Goal: Information Seeking & Learning: Learn about a topic

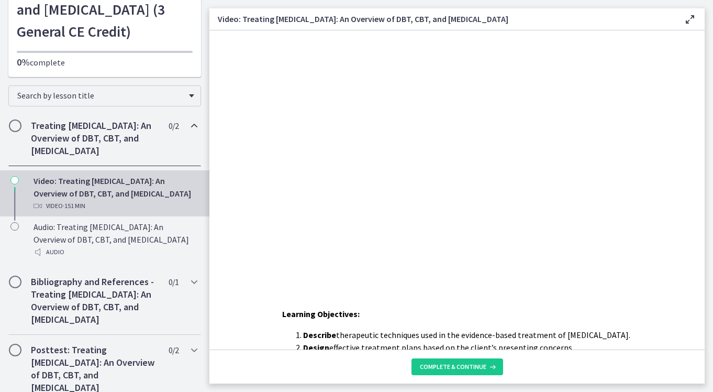
scroll to position [144, 0]
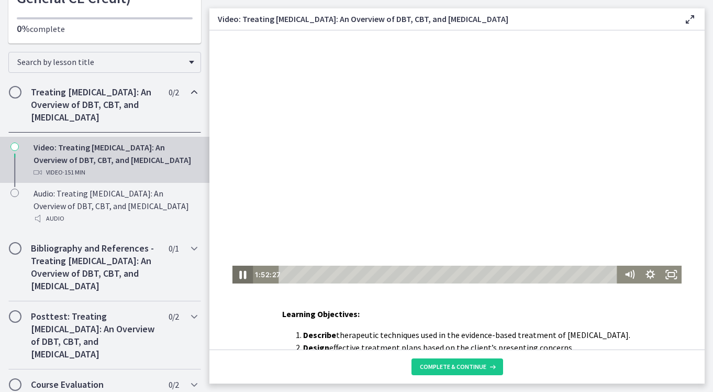
click at [235, 277] on icon "Pause" at bounding box center [242, 274] width 25 height 21
click at [236, 277] on icon "Play Video" at bounding box center [243, 274] width 25 height 21
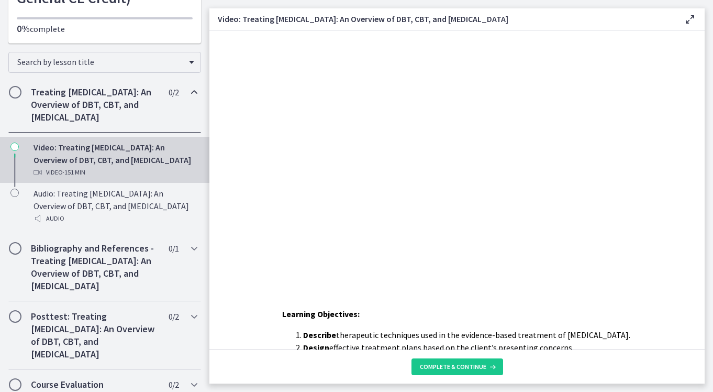
click at [559, 335] on li "Describe therapeutic techniques used in the evidence-based treatment of anxiety…" at bounding box center [467, 334] width 329 height 13
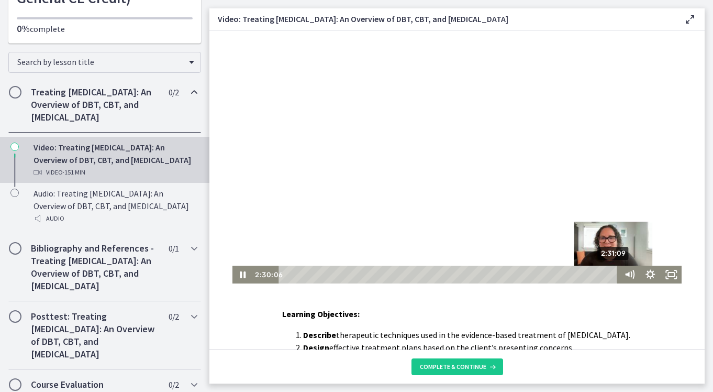
click at [611, 275] on div "2:31:09" at bounding box center [450, 275] width 331 height 18
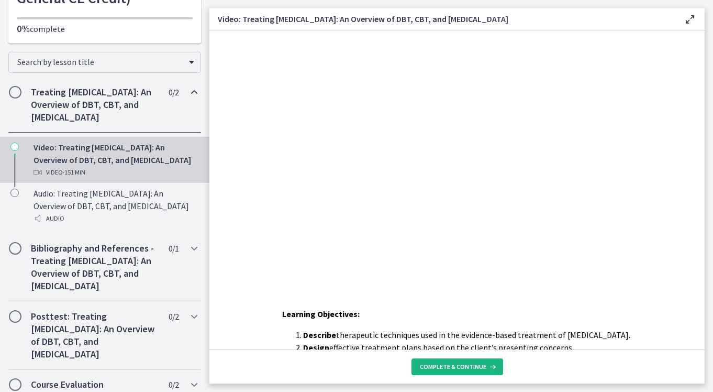
click at [449, 365] on span "Complete & continue" at bounding box center [453, 366] width 67 height 8
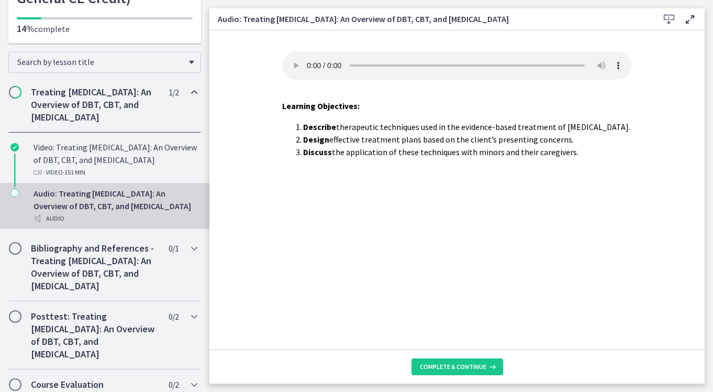
click at [449, 365] on span "Complete & continue" at bounding box center [453, 366] width 67 height 8
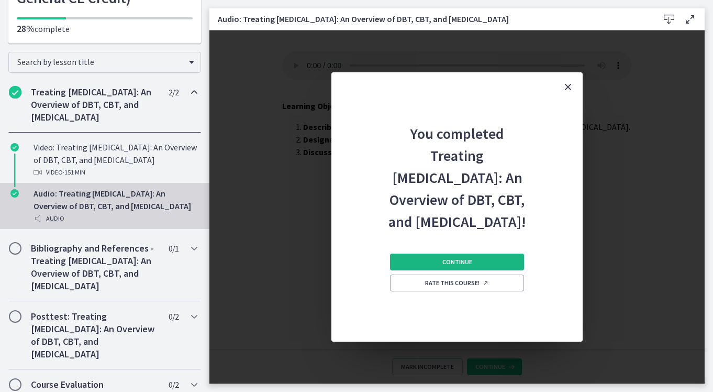
click at [490, 270] on button "Continue" at bounding box center [457, 262] width 134 height 17
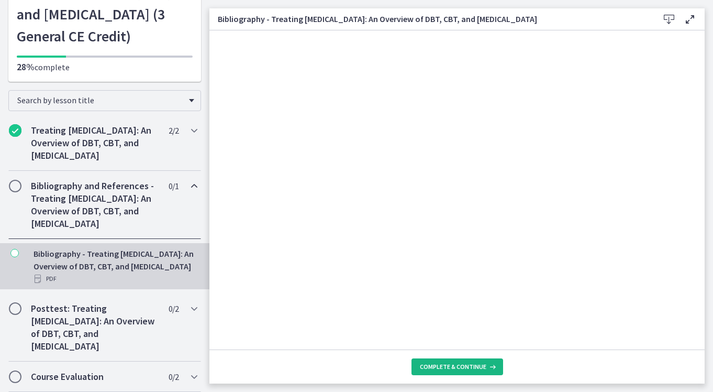
click at [443, 365] on span "Complete & continue" at bounding box center [453, 366] width 67 height 8
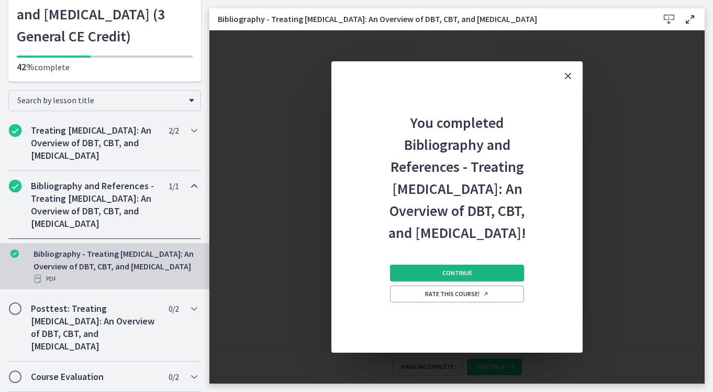
click at [450, 279] on button "Continue" at bounding box center [457, 273] width 134 height 17
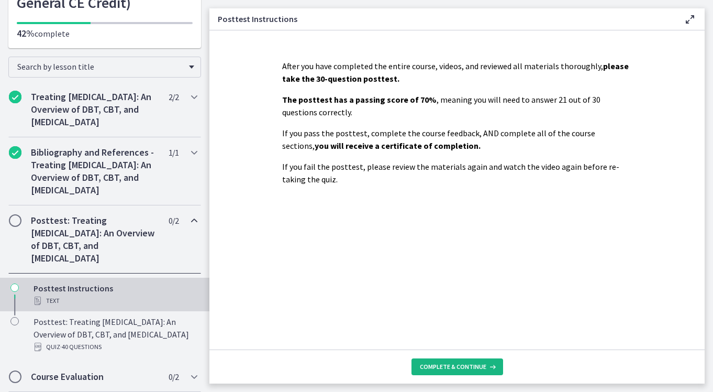
click at [472, 360] on button "Complete & continue" at bounding box center [458, 366] width 92 height 17
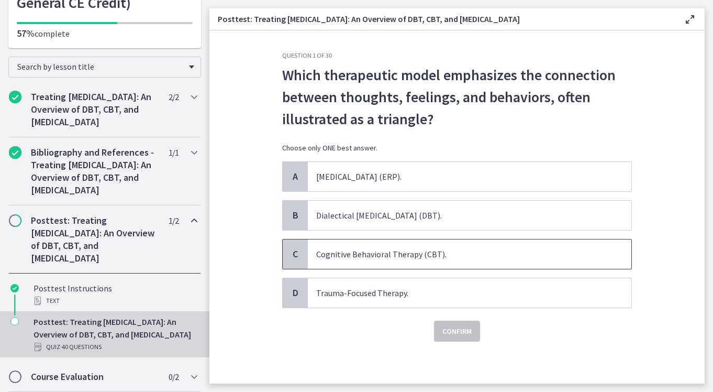
click at [432, 265] on span "Cognitive Behavioral Therapy (CBT)." at bounding box center [470, 253] width 324 height 29
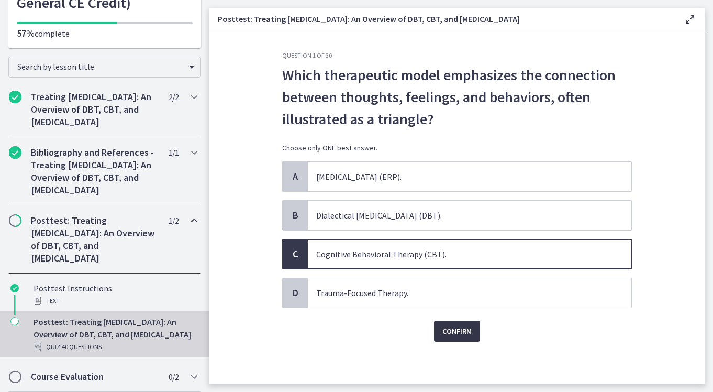
click at [450, 328] on span "Confirm" at bounding box center [457, 331] width 29 height 13
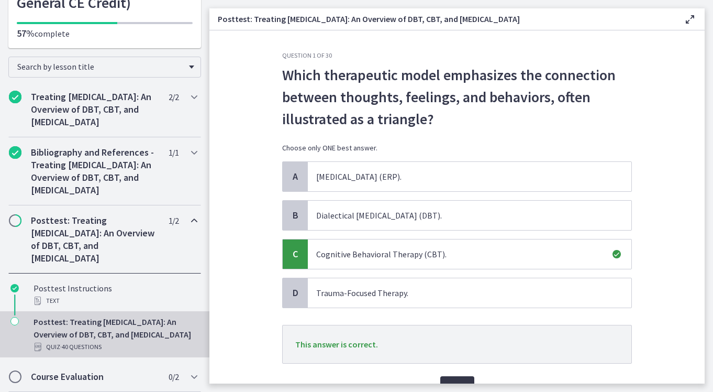
click at [450, 376] on button "Next" at bounding box center [457, 386] width 34 height 21
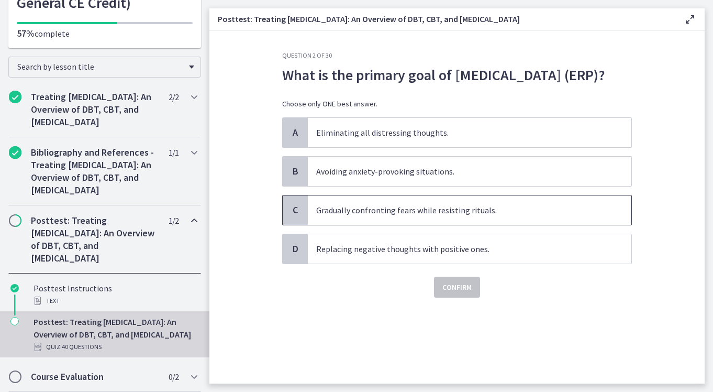
click at [435, 225] on span "Gradually confronting fears while resisting rituals." at bounding box center [470, 209] width 324 height 29
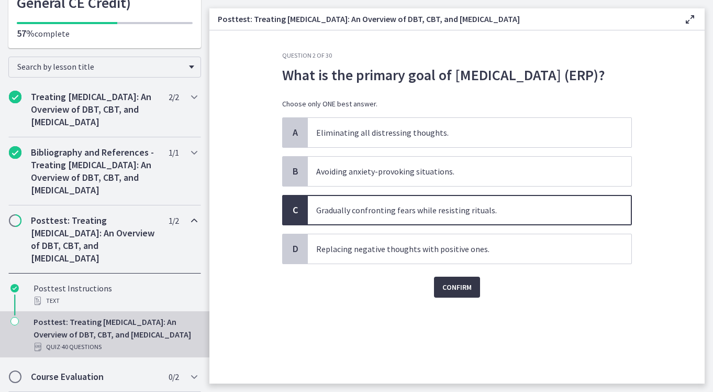
click at [449, 298] on button "Confirm" at bounding box center [457, 287] width 46 height 21
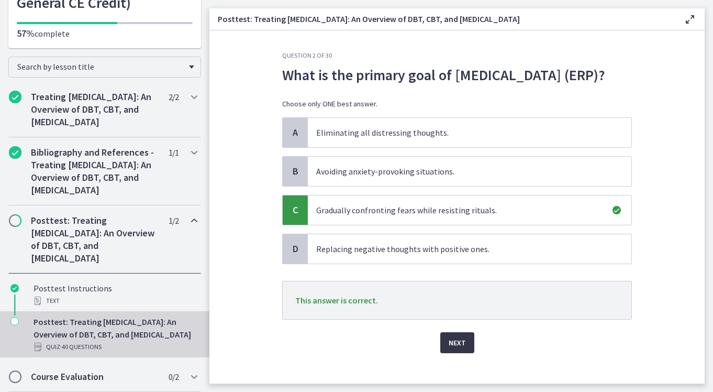
click at [453, 349] on span "Next" at bounding box center [457, 342] width 17 height 13
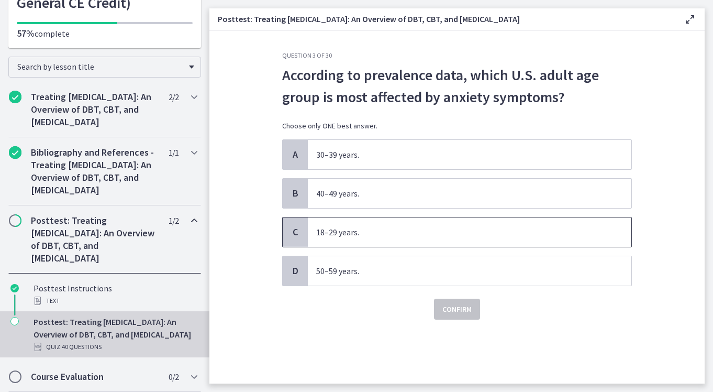
click at [413, 235] on span "18–29 years." at bounding box center [470, 231] width 324 height 29
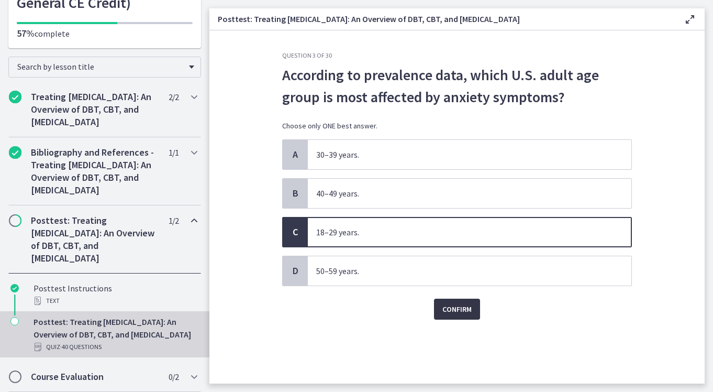
click at [446, 309] on span "Confirm" at bounding box center [457, 309] width 29 height 13
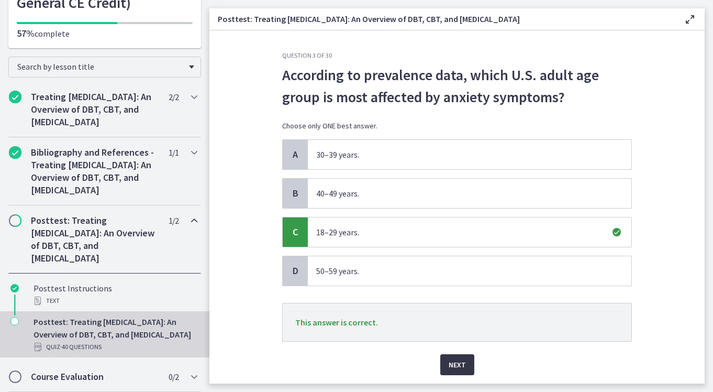
click at [456, 361] on span "Next" at bounding box center [457, 364] width 17 height 13
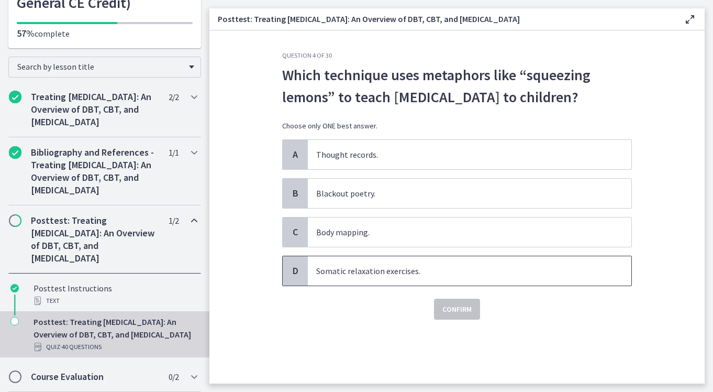
click at [426, 285] on span "Somatic relaxation exercises." at bounding box center [470, 270] width 324 height 29
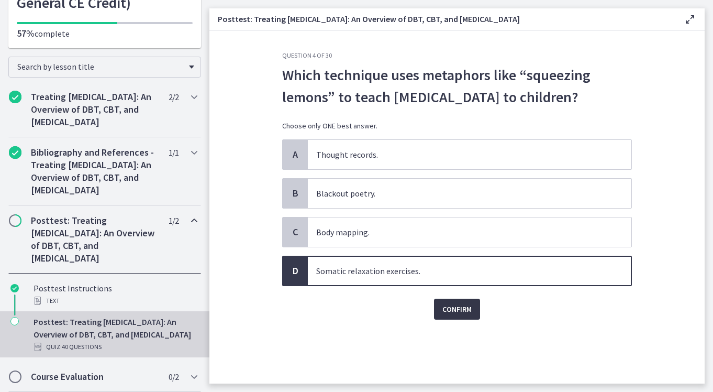
click at [448, 315] on span "Confirm" at bounding box center [457, 309] width 29 height 13
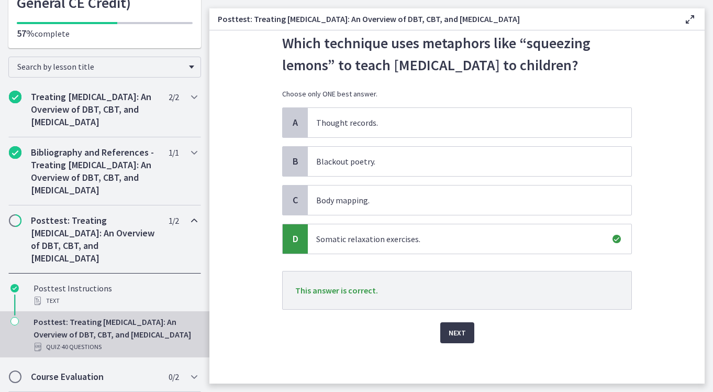
scroll to position [34, 0]
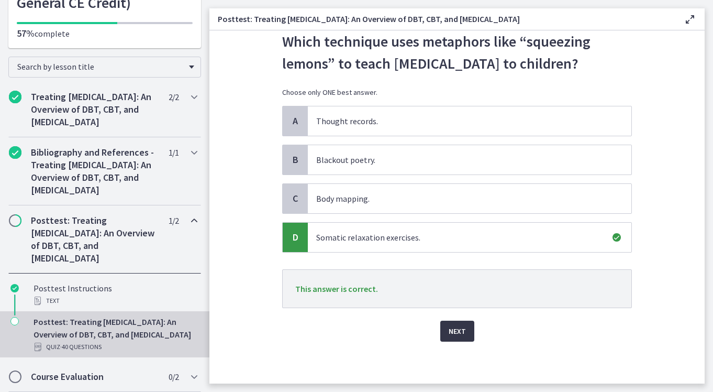
click at [462, 342] on button "Next" at bounding box center [457, 331] width 34 height 21
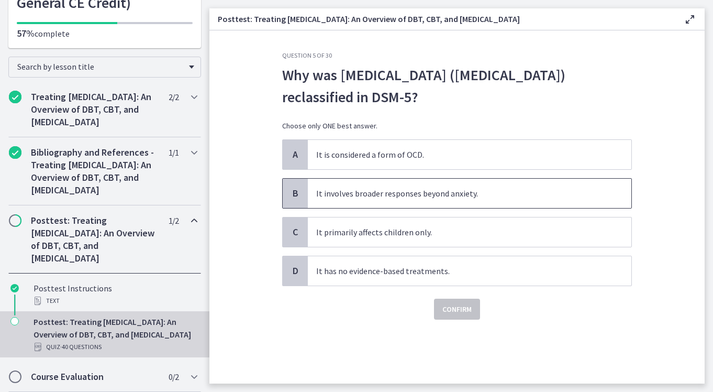
click at [399, 201] on span "It involves broader responses beyond anxiety." at bounding box center [470, 193] width 324 height 29
click at [448, 309] on span "Confirm" at bounding box center [457, 309] width 29 height 13
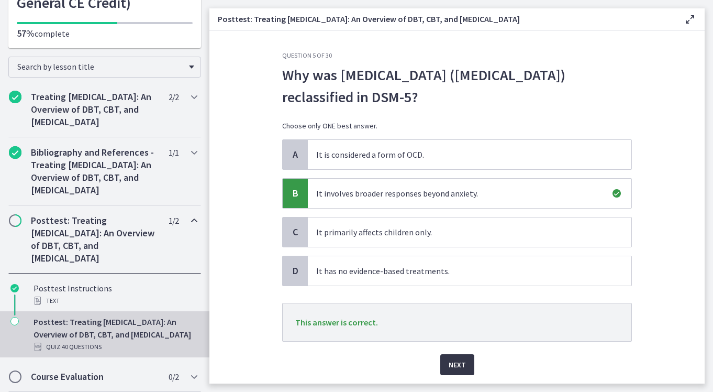
click at [451, 365] on span "Next" at bounding box center [457, 364] width 17 height 13
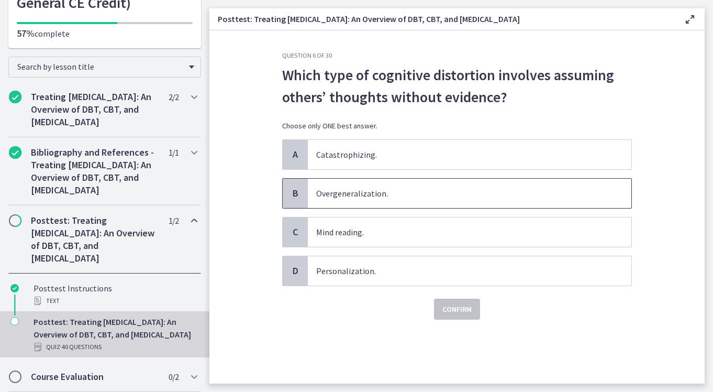
click at [458, 197] on span "Overgeneralization." at bounding box center [470, 193] width 324 height 29
click at [460, 311] on span "Confirm" at bounding box center [457, 309] width 29 height 13
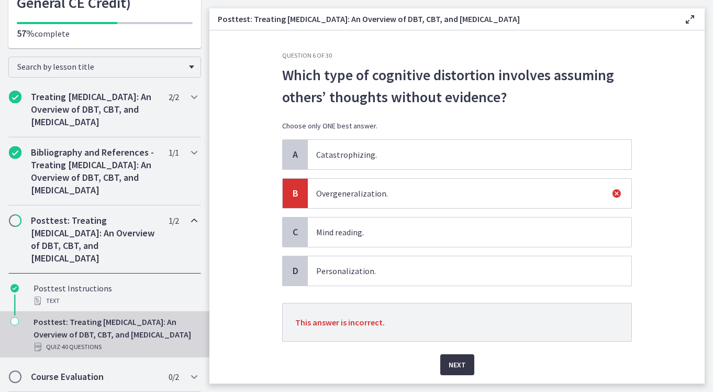
click at [464, 365] on button "Next" at bounding box center [457, 364] width 34 height 21
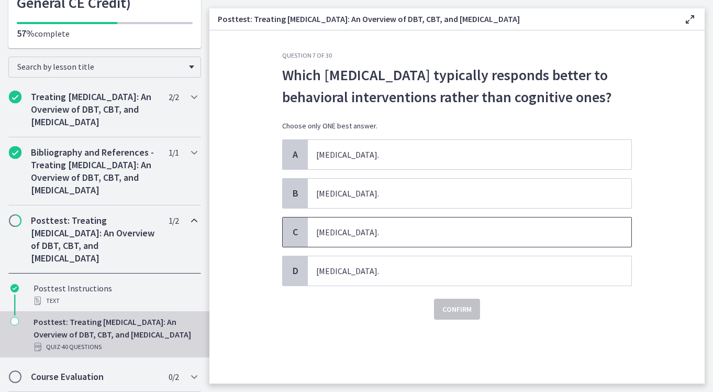
click at [427, 237] on span "Panic Disorder." at bounding box center [470, 231] width 324 height 29
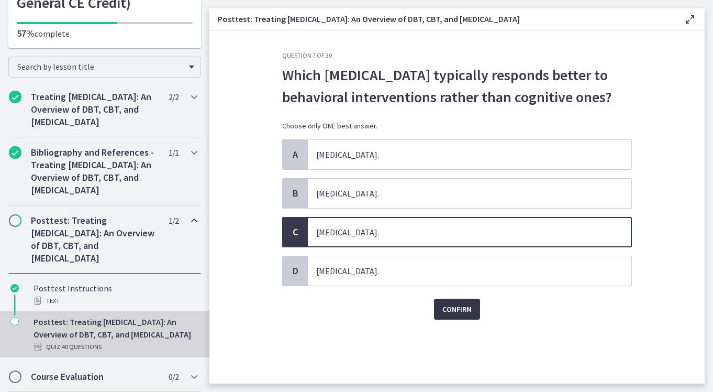
click at [454, 310] on span "Confirm" at bounding box center [457, 309] width 29 height 13
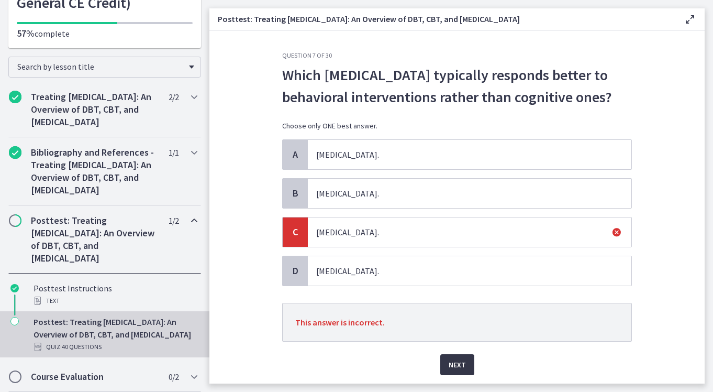
click at [456, 363] on span "Next" at bounding box center [457, 364] width 17 height 13
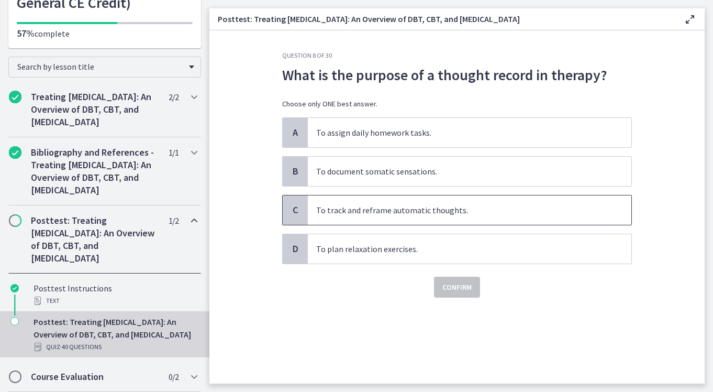
click at [434, 211] on span "To track and reframe automatic thoughts." at bounding box center [470, 209] width 324 height 29
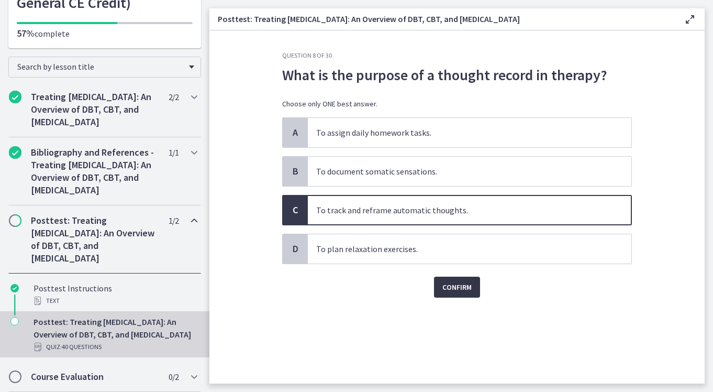
click at [449, 288] on span "Confirm" at bounding box center [457, 287] width 29 height 13
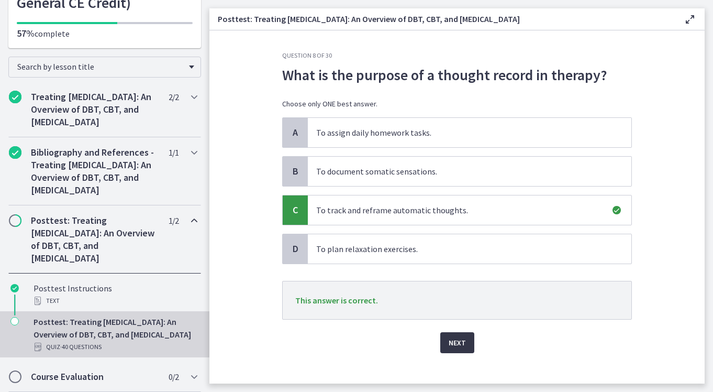
click at [457, 339] on span "Next" at bounding box center [457, 342] width 17 height 13
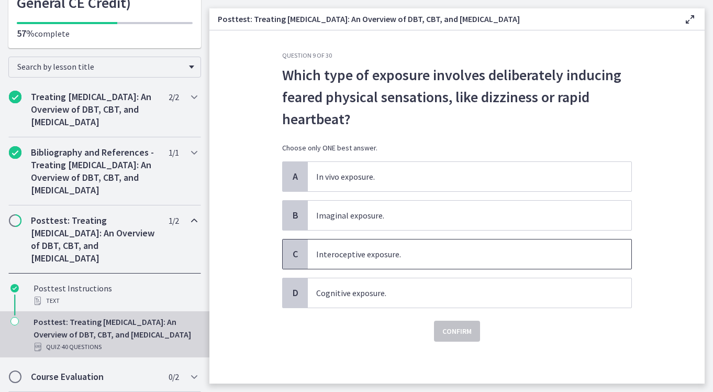
click at [378, 255] on span "Interoceptive exposure." at bounding box center [470, 253] width 324 height 29
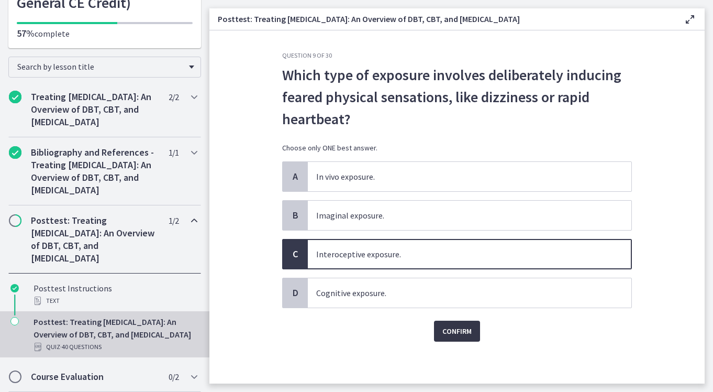
click at [452, 335] on span "Confirm" at bounding box center [457, 331] width 29 height 13
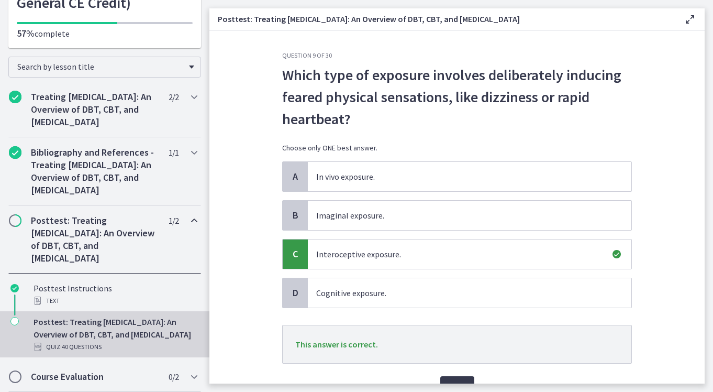
scroll to position [56, 0]
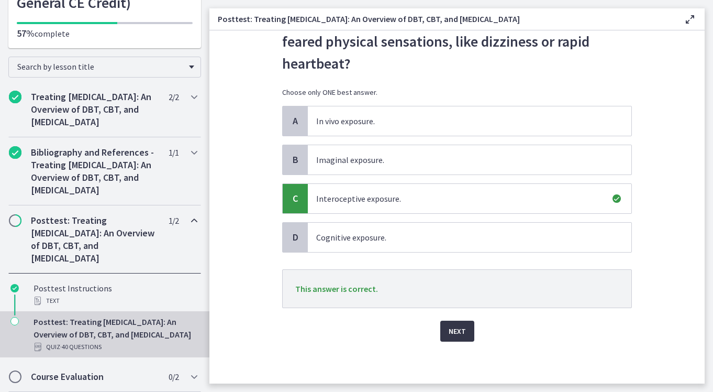
click at [456, 332] on span "Next" at bounding box center [457, 331] width 17 height 13
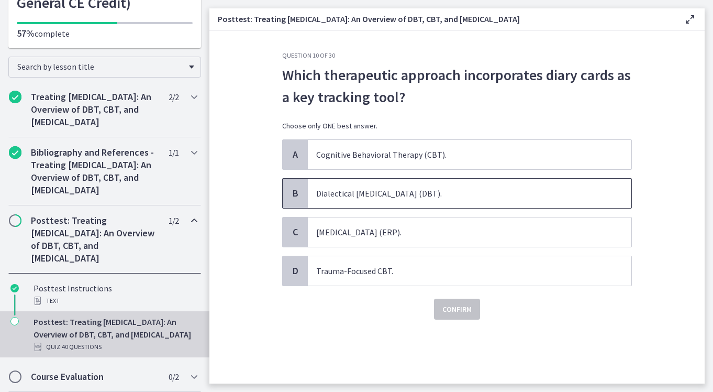
click at [415, 186] on span "Dialectical Behavior Therapy (DBT)." at bounding box center [470, 193] width 324 height 29
click at [446, 304] on span "Confirm" at bounding box center [457, 309] width 29 height 13
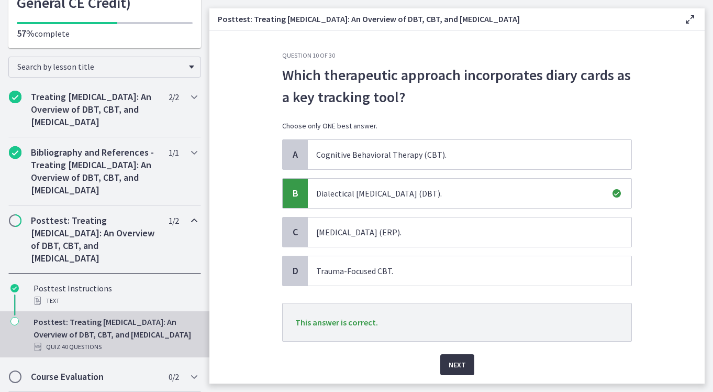
click at [462, 367] on button "Next" at bounding box center [457, 364] width 34 height 21
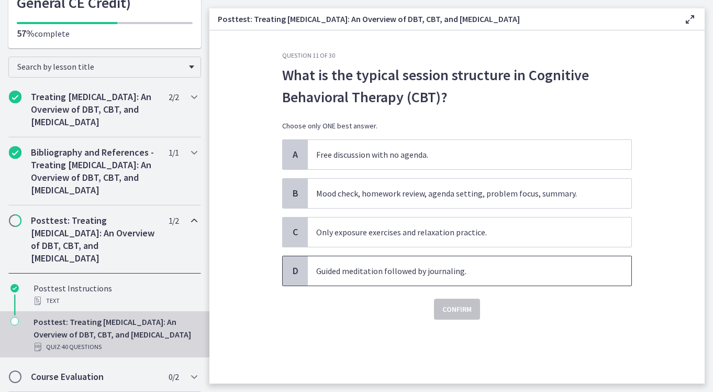
click at [371, 277] on span "Guided meditation followed by journaling." at bounding box center [470, 270] width 324 height 29
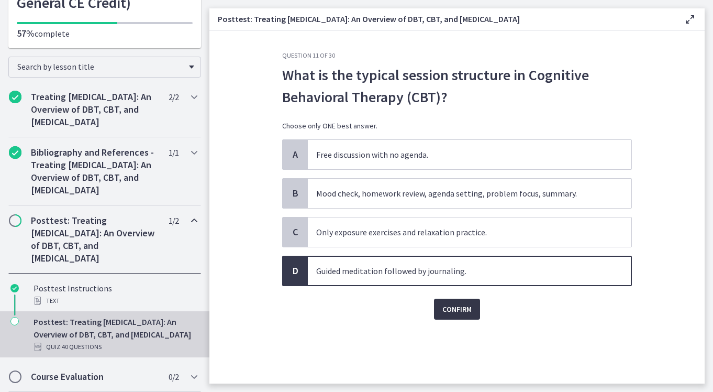
click at [453, 306] on span "Confirm" at bounding box center [457, 309] width 29 height 13
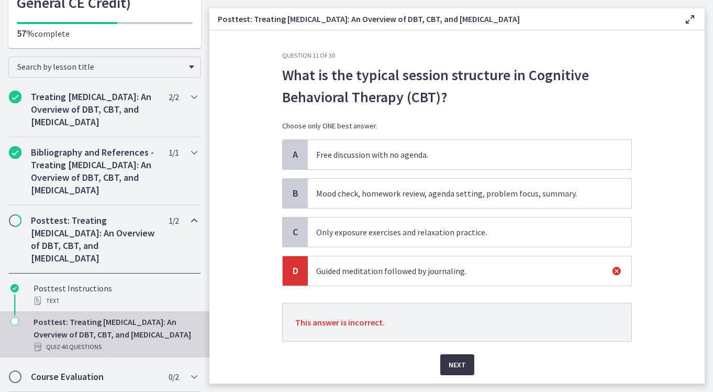
click at [451, 366] on span "Next" at bounding box center [457, 364] width 17 height 13
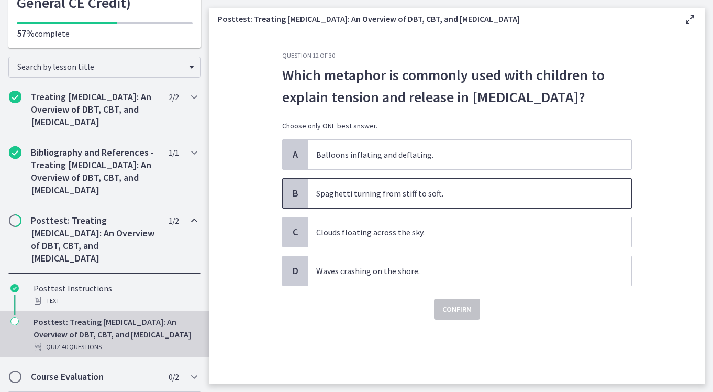
click at [432, 208] on span "Spaghetti turning from stiff to soft." at bounding box center [470, 193] width 324 height 29
click at [462, 315] on span "Confirm" at bounding box center [457, 309] width 29 height 13
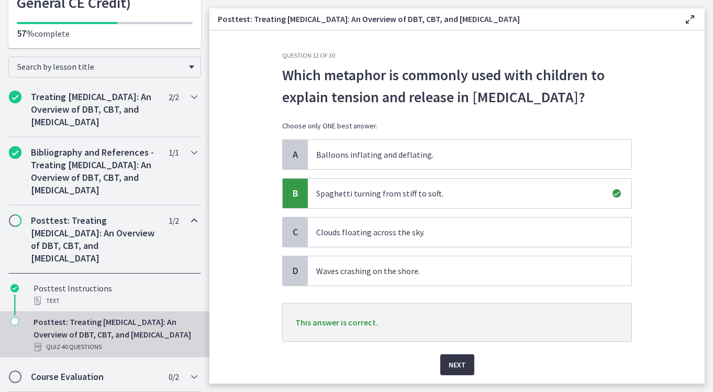
click at [457, 375] on button "Next" at bounding box center [457, 364] width 34 height 21
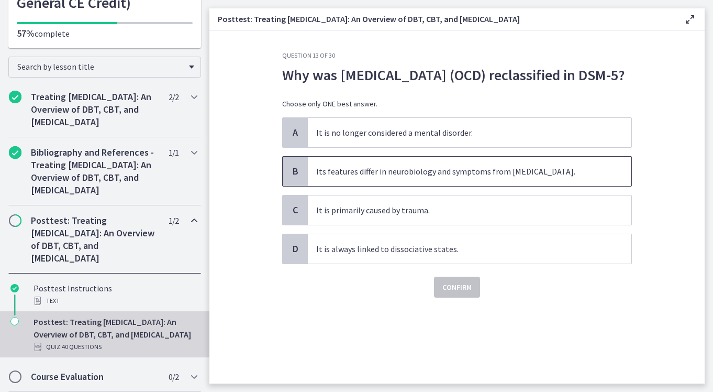
click at [353, 186] on span "Its features differ in neurobiology and symptoms from anxiety disorders." at bounding box center [470, 171] width 324 height 29
click at [447, 293] on span "Confirm" at bounding box center [457, 287] width 29 height 13
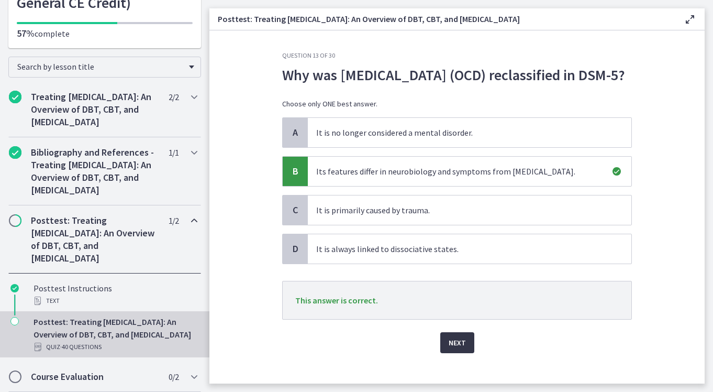
click at [455, 349] on span "Next" at bounding box center [457, 342] width 17 height 13
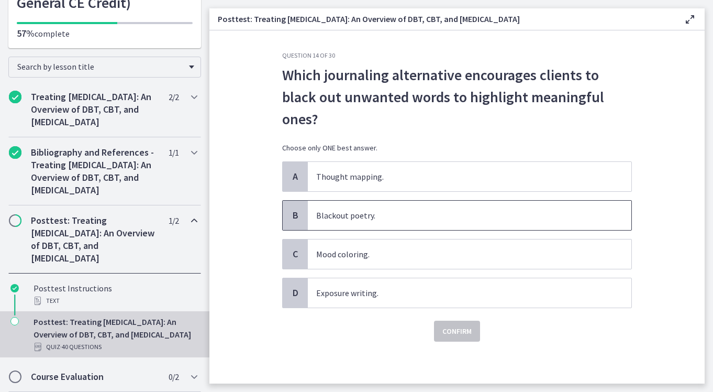
click at [403, 221] on span "Blackout poetry." at bounding box center [470, 215] width 324 height 29
click at [452, 332] on span "Confirm" at bounding box center [457, 331] width 29 height 13
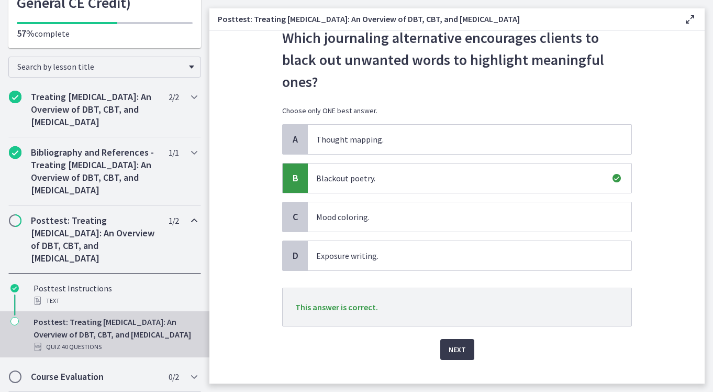
scroll to position [42, 0]
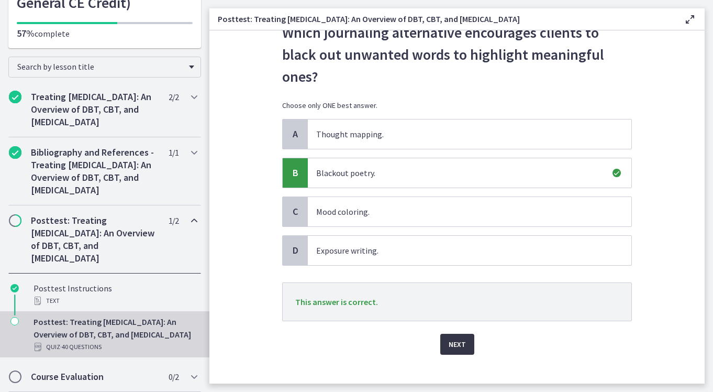
click at [455, 344] on span "Next" at bounding box center [457, 344] width 17 height 13
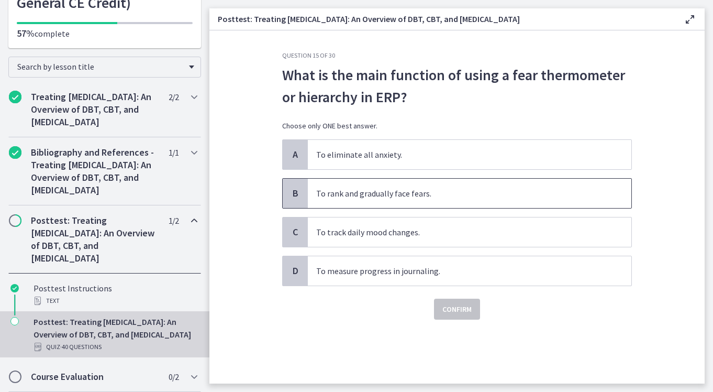
click at [421, 189] on span "To rank and gradually face fears." at bounding box center [470, 193] width 324 height 29
click at [443, 306] on span "Confirm" at bounding box center [457, 309] width 29 height 13
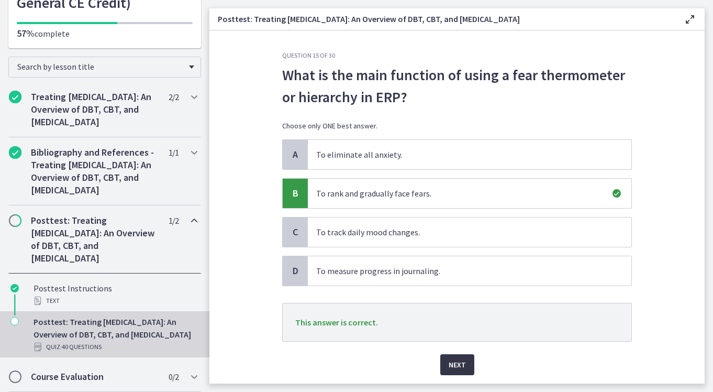
click at [451, 363] on span "Next" at bounding box center [457, 364] width 17 height 13
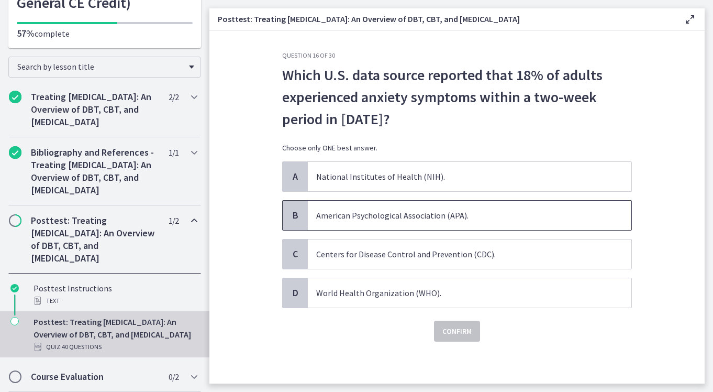
click at [405, 221] on span "American Psychological Association (APA)." at bounding box center [470, 215] width 324 height 29
click at [456, 337] on span "Confirm" at bounding box center [457, 331] width 29 height 13
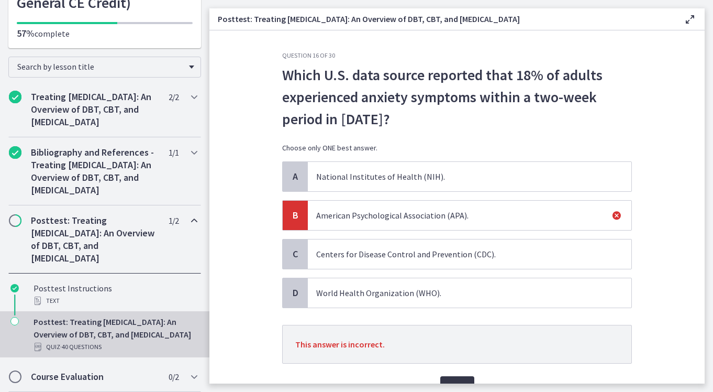
click at [458, 382] on span "Next" at bounding box center [457, 386] width 17 height 13
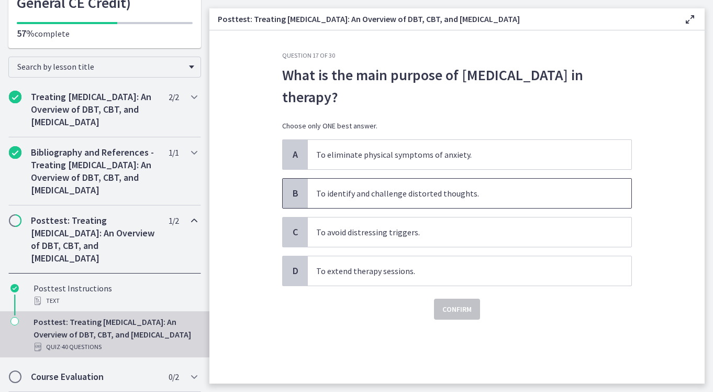
click at [389, 202] on span "To identify and challenge distorted thoughts." at bounding box center [470, 193] width 324 height 29
click at [449, 309] on span "Confirm" at bounding box center [457, 309] width 29 height 13
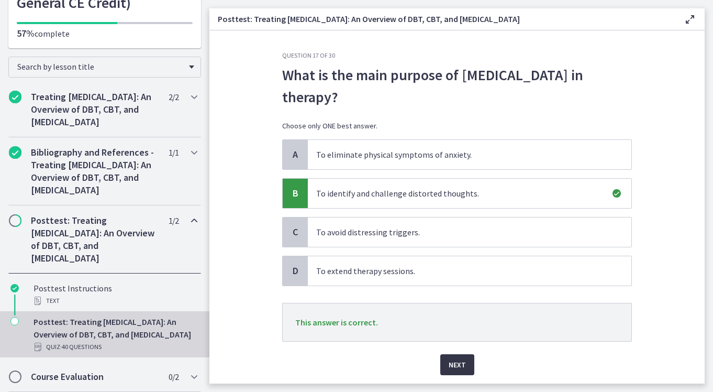
click at [459, 361] on span "Next" at bounding box center [457, 364] width 17 height 13
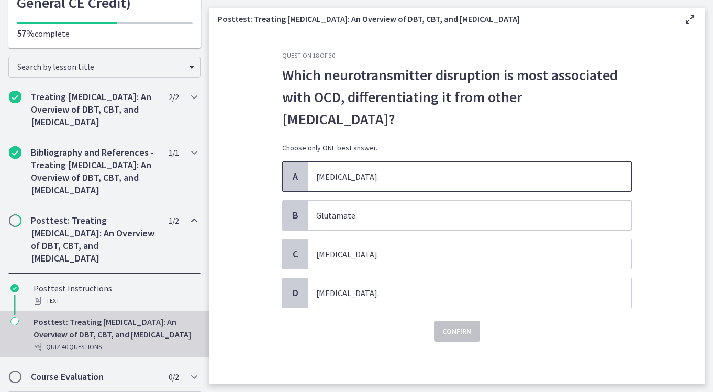
click at [403, 178] on span "Dopamine." at bounding box center [470, 176] width 324 height 29
click at [458, 326] on span "Confirm" at bounding box center [457, 331] width 29 height 13
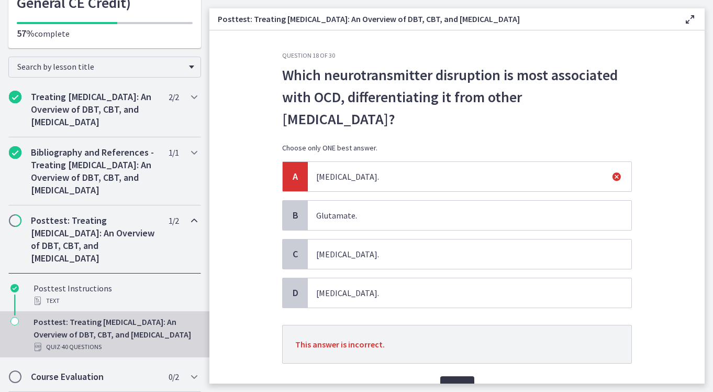
click at [453, 379] on button "Next" at bounding box center [457, 386] width 34 height 21
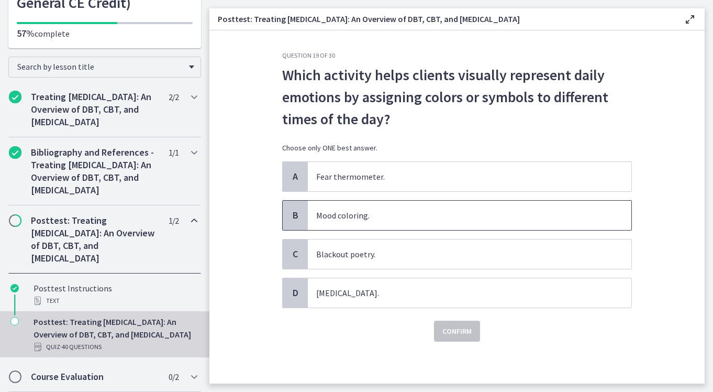
click at [405, 217] on span "Mood coloring." at bounding box center [470, 215] width 324 height 29
click at [452, 333] on span "Confirm" at bounding box center [457, 331] width 29 height 13
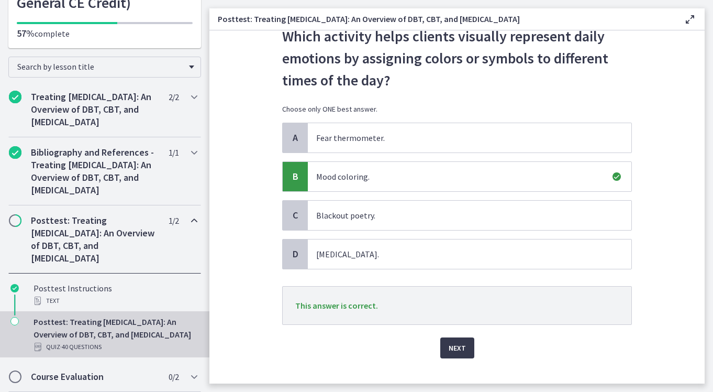
scroll to position [49, 0]
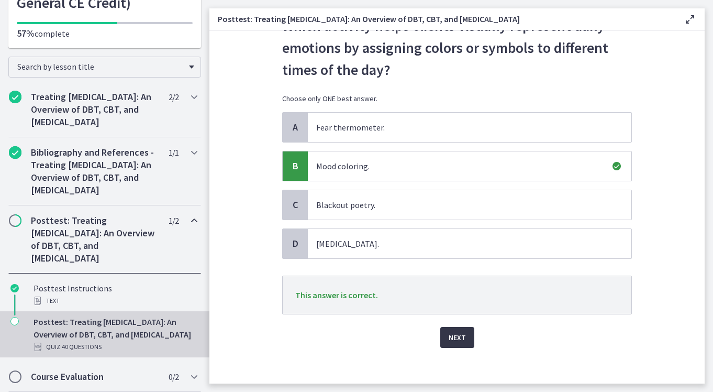
click at [455, 334] on span "Next" at bounding box center [457, 337] width 17 height 13
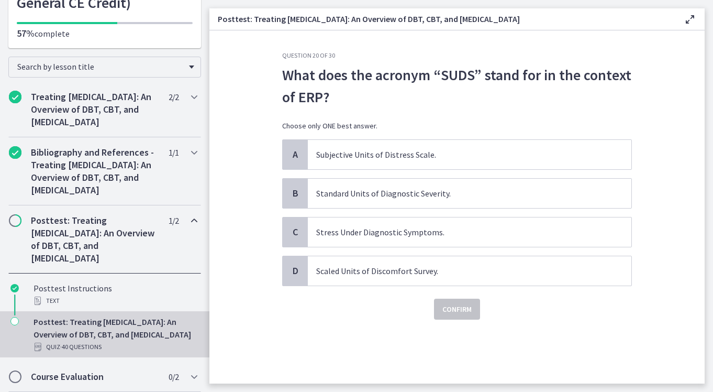
scroll to position [0, 0]
click at [415, 146] on span "Subjective Units of Distress Scale." at bounding box center [470, 154] width 324 height 29
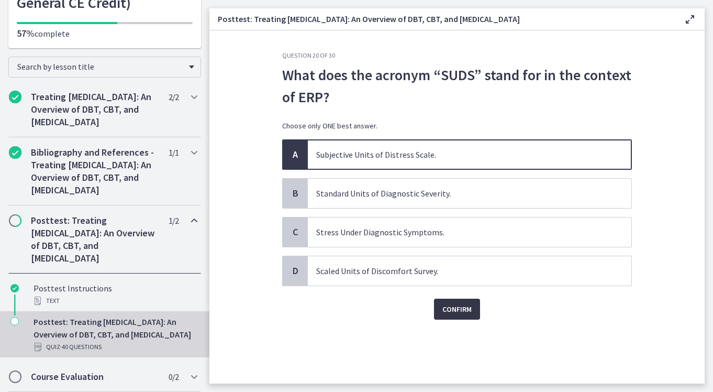
click at [454, 305] on span "Confirm" at bounding box center [457, 309] width 29 height 13
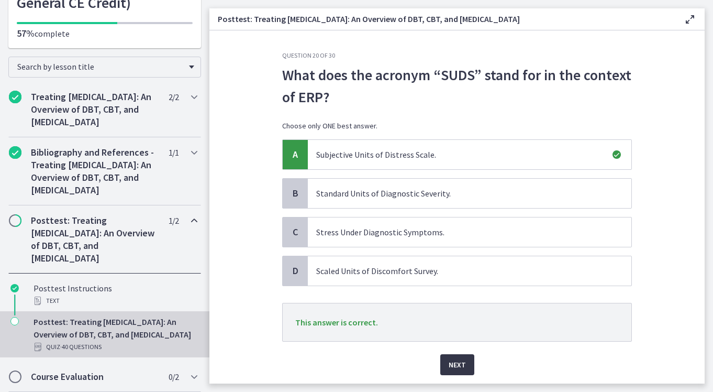
click at [457, 358] on button "Next" at bounding box center [457, 364] width 34 height 21
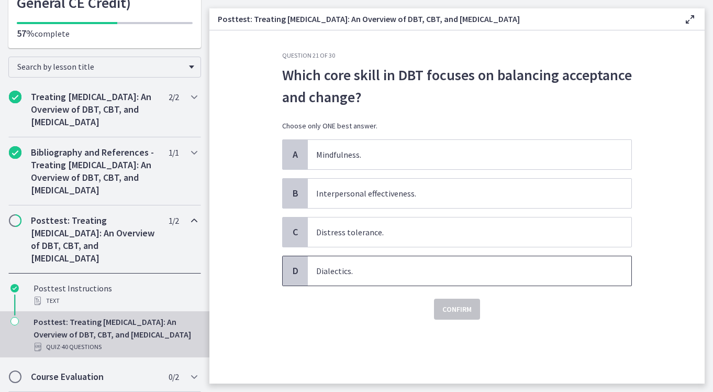
click at [357, 273] on span "Dialectics." at bounding box center [470, 270] width 324 height 29
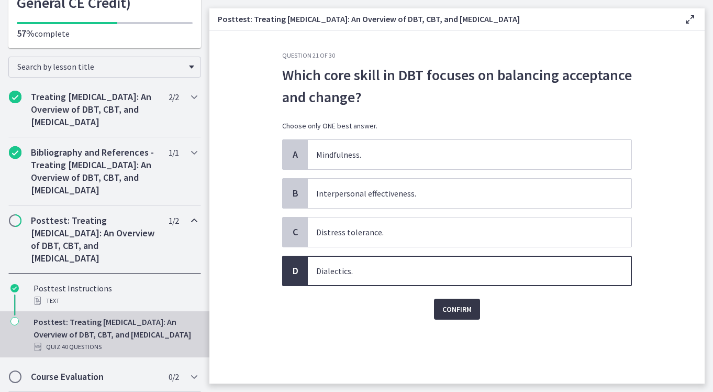
click at [440, 309] on button "Confirm" at bounding box center [457, 309] width 46 height 21
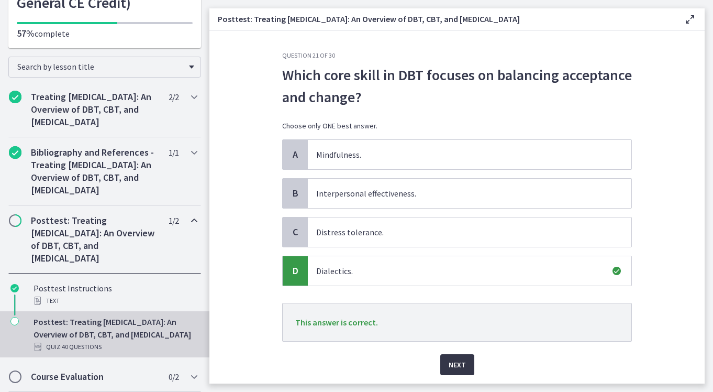
click at [451, 367] on span "Next" at bounding box center [457, 364] width 17 height 13
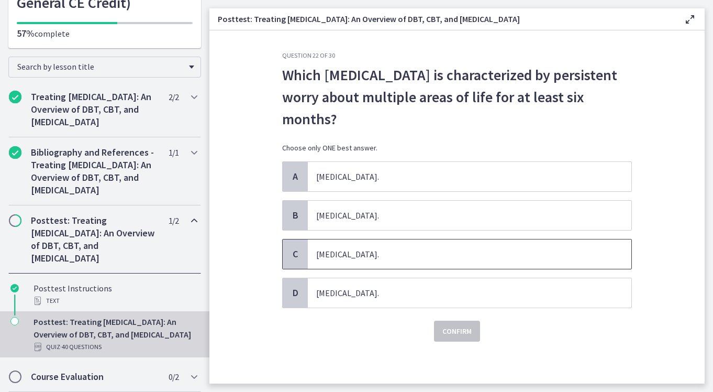
click at [353, 257] on span "Generalized Anxiety Disorder." at bounding box center [470, 253] width 324 height 29
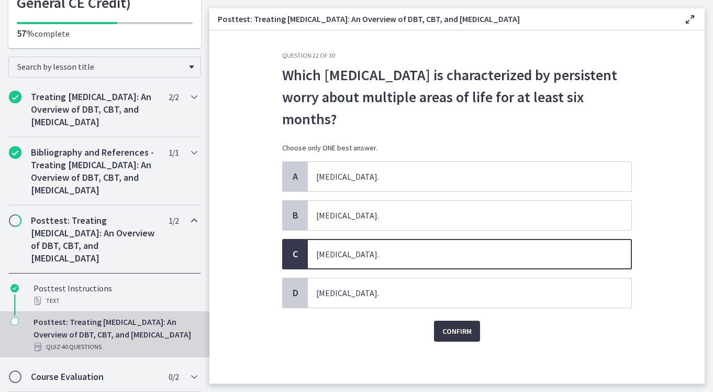
click at [456, 338] on button "Confirm" at bounding box center [457, 331] width 46 height 21
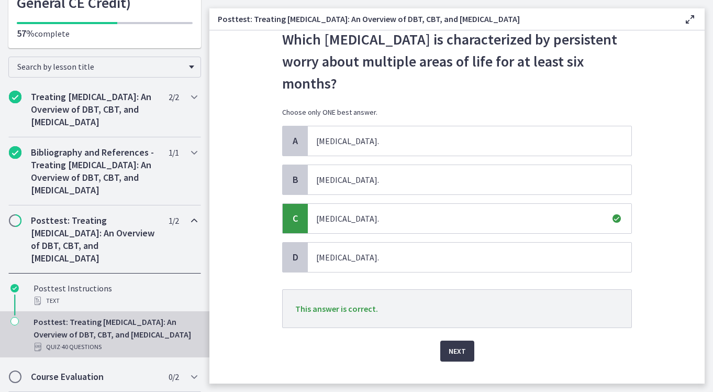
scroll to position [45, 0]
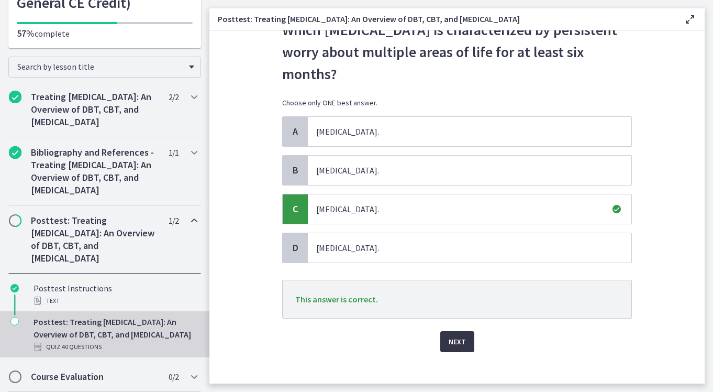
click at [459, 342] on span "Next" at bounding box center [457, 341] width 17 height 13
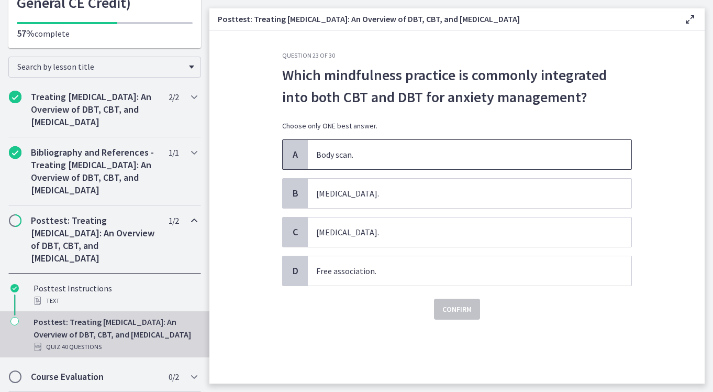
click at [434, 155] on span "Body scan." at bounding box center [470, 154] width 324 height 29
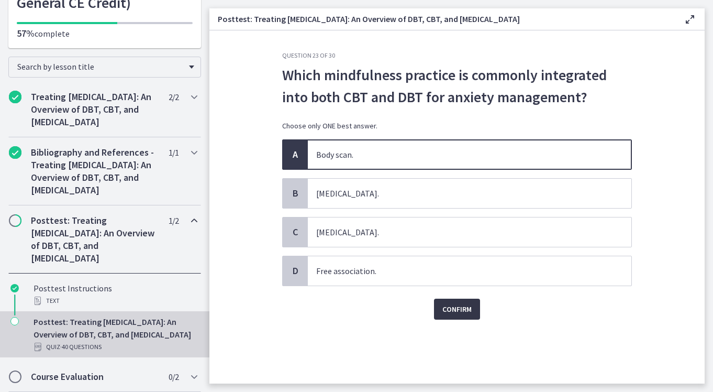
click at [454, 315] on button "Confirm" at bounding box center [457, 309] width 46 height 21
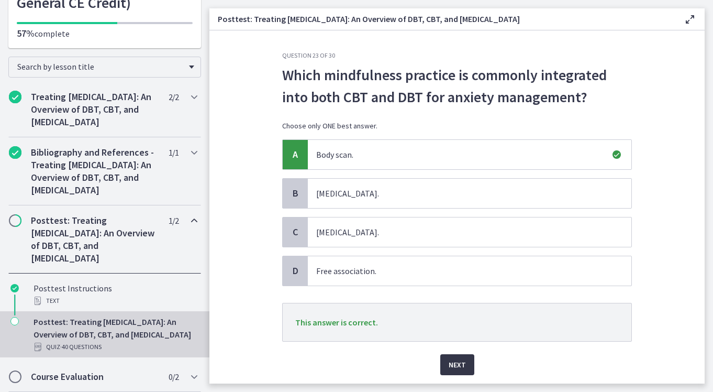
click at [449, 361] on span "Next" at bounding box center [457, 364] width 17 height 13
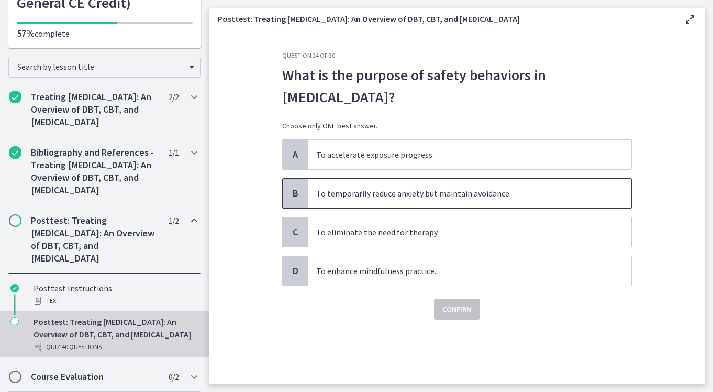
click at [488, 195] on span "To temporarily reduce anxiety but maintain avoidance." at bounding box center [470, 193] width 324 height 29
click at [453, 304] on span "Confirm" at bounding box center [457, 309] width 29 height 13
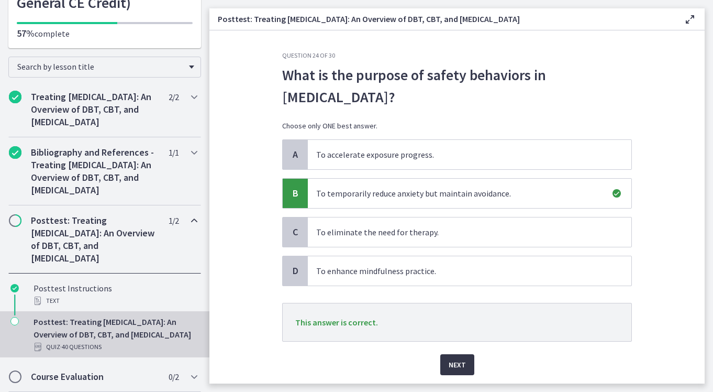
click at [449, 370] on span "Next" at bounding box center [457, 364] width 17 height 13
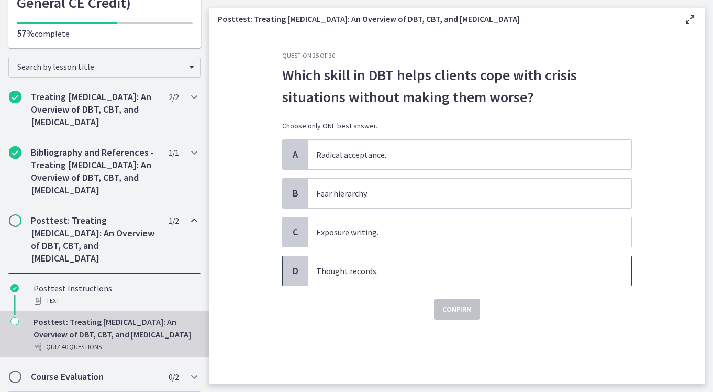
click at [408, 266] on span "Thought records." at bounding box center [470, 270] width 324 height 29
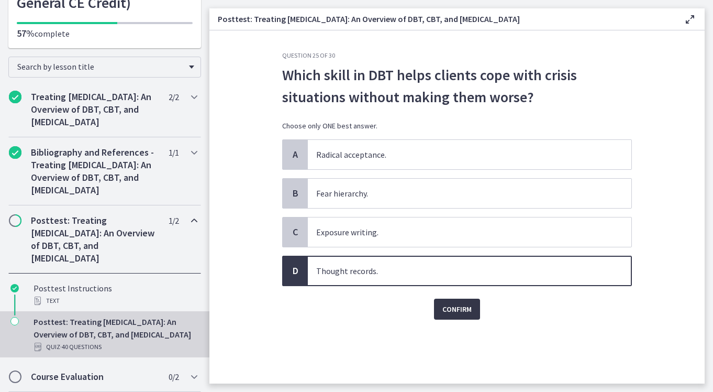
click at [457, 315] on button "Confirm" at bounding box center [457, 309] width 46 height 21
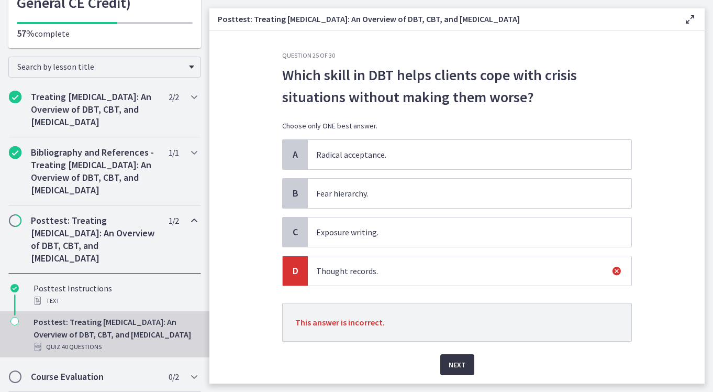
click at [466, 357] on button "Next" at bounding box center [457, 364] width 34 height 21
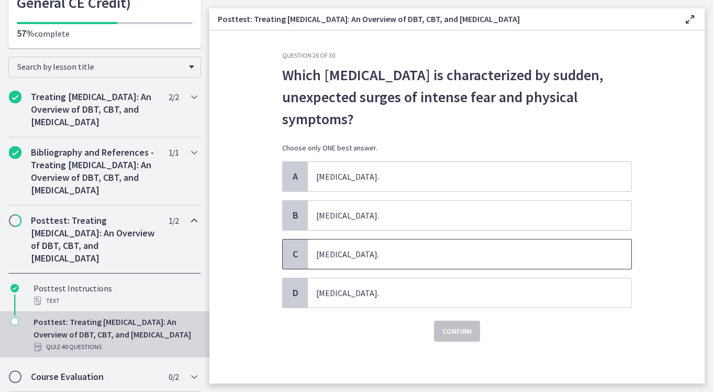
click at [394, 247] on span "Panic Disorder." at bounding box center [470, 253] width 324 height 29
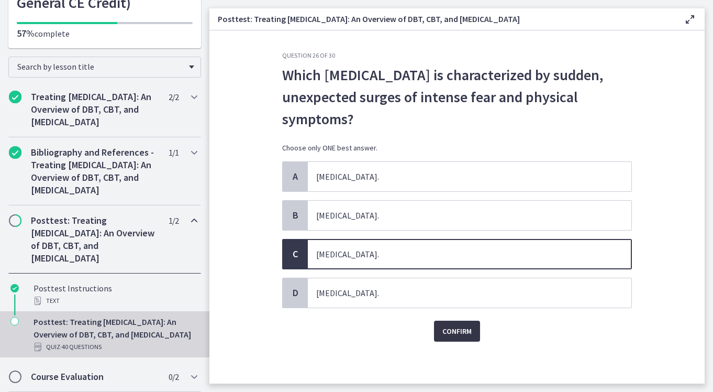
click at [447, 336] on span "Confirm" at bounding box center [457, 331] width 29 height 13
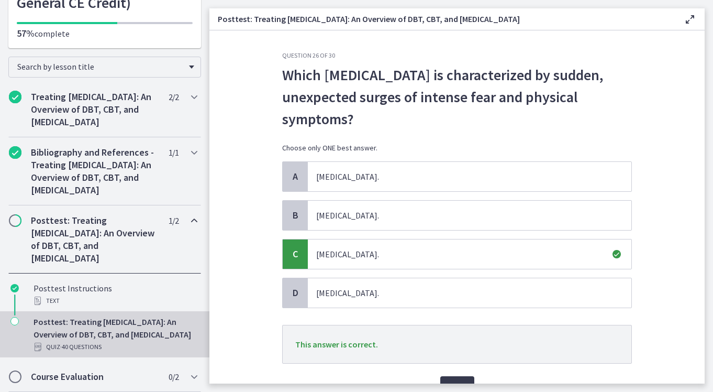
scroll to position [41, 0]
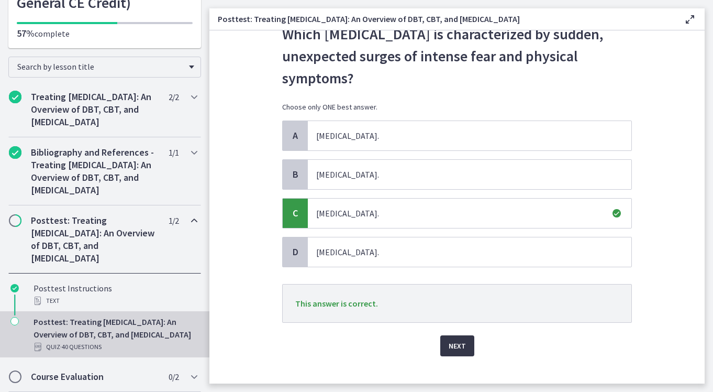
click at [464, 340] on button "Next" at bounding box center [457, 345] width 34 height 21
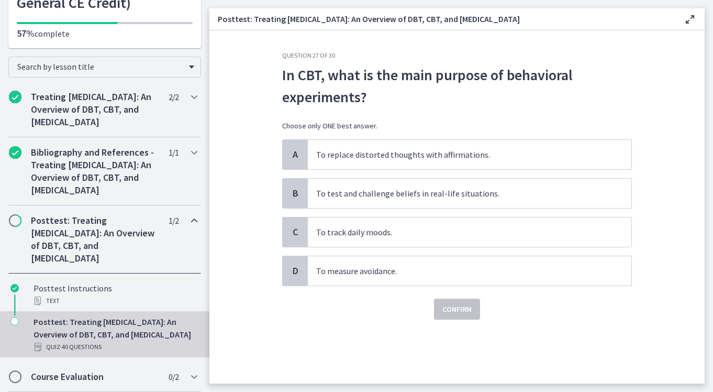
scroll to position [0, 0]
click at [497, 149] on span "To replace distorted thoughts with affirmations." at bounding box center [470, 154] width 324 height 29
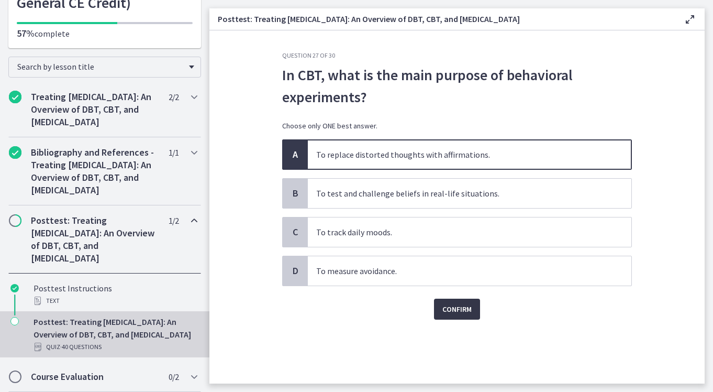
click at [447, 313] on span "Confirm" at bounding box center [457, 309] width 29 height 13
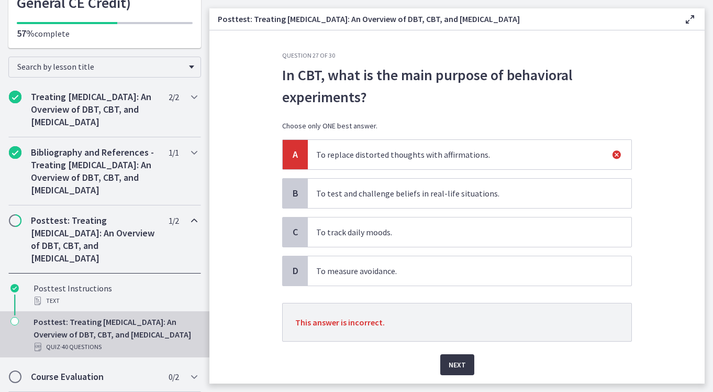
click at [449, 360] on span "Next" at bounding box center [457, 364] width 17 height 13
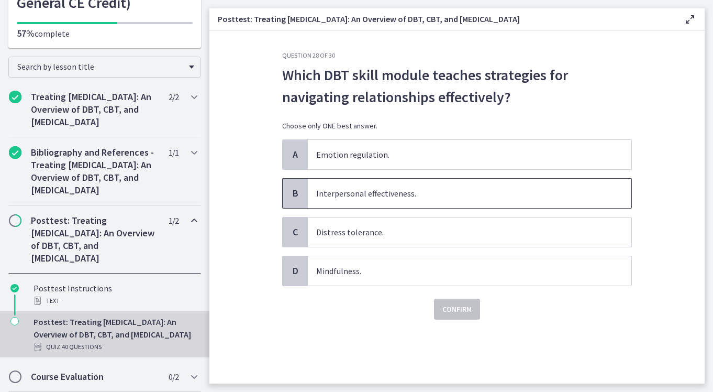
click at [432, 200] on span "Interpersonal effectiveness." at bounding box center [470, 193] width 324 height 29
click at [449, 307] on span "Confirm" at bounding box center [457, 309] width 29 height 13
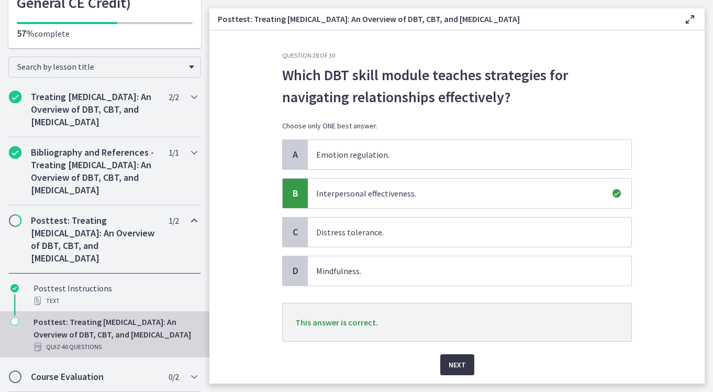
click at [449, 359] on span "Next" at bounding box center [457, 364] width 17 height 13
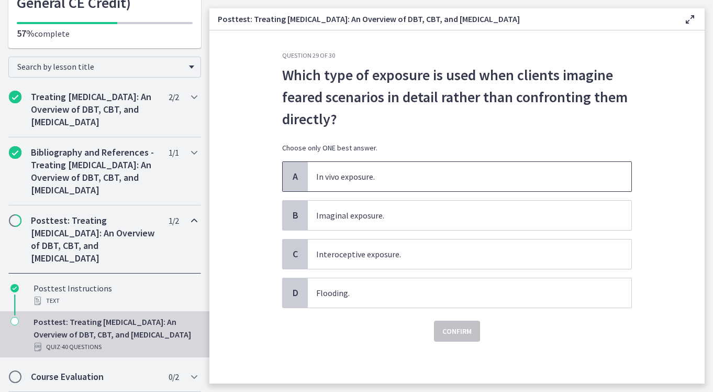
click at [428, 184] on span "In vivo exposure." at bounding box center [470, 176] width 324 height 29
click at [453, 326] on span "Confirm" at bounding box center [457, 331] width 29 height 13
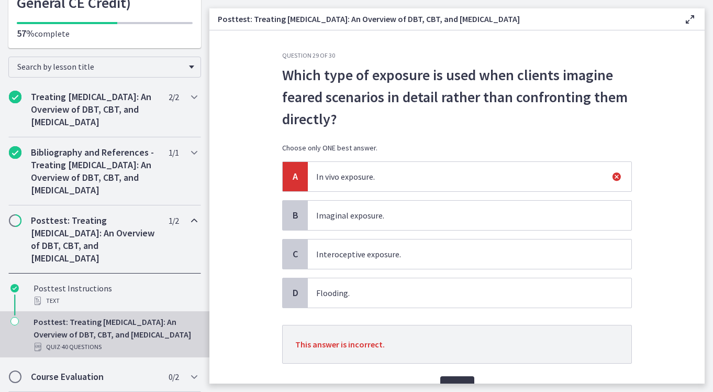
click at [455, 379] on button "Next" at bounding box center [457, 386] width 34 height 21
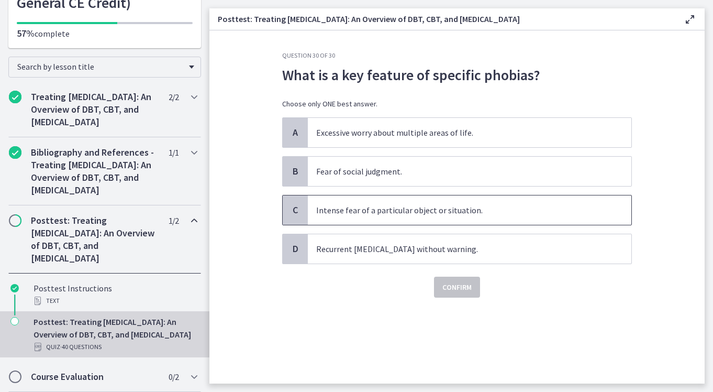
click at [426, 204] on span "Intense fear of a particular object or situation." at bounding box center [470, 209] width 324 height 29
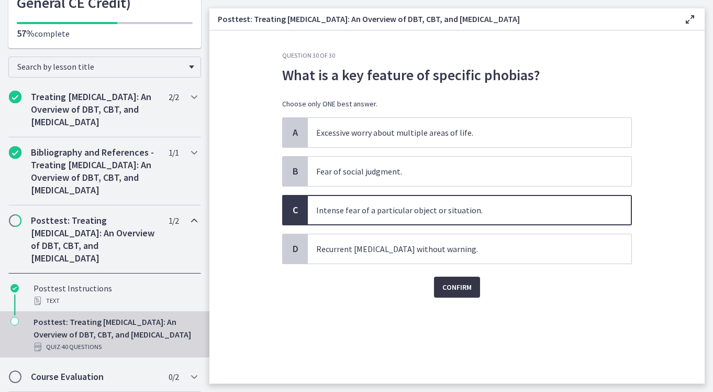
click at [456, 282] on span "Confirm" at bounding box center [457, 287] width 29 height 13
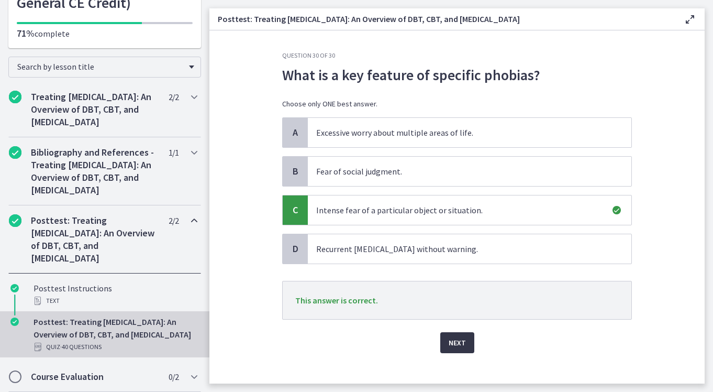
click at [457, 339] on span "Next" at bounding box center [457, 342] width 17 height 13
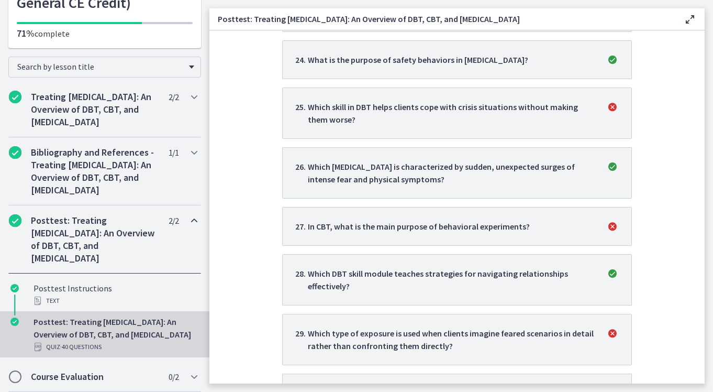
scroll to position [1556, 0]
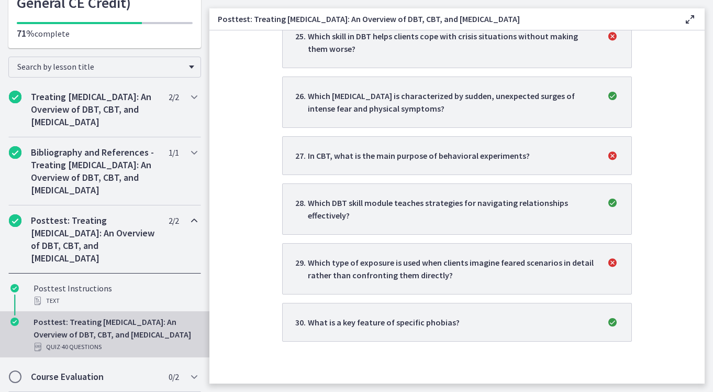
click at [595, 168] on li "27 . In CBT, what is the main purpose of behavioral experiments?" at bounding box center [457, 155] width 350 height 39
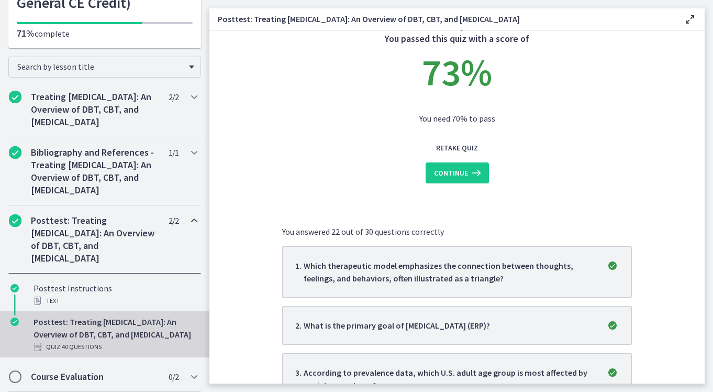
scroll to position [0, 0]
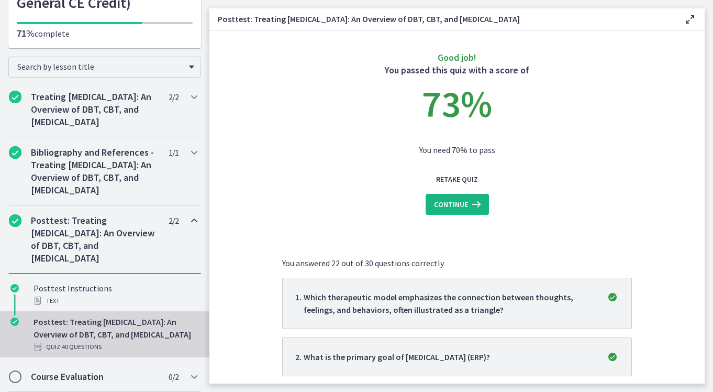
click at [455, 202] on span "Continue" at bounding box center [451, 204] width 34 height 13
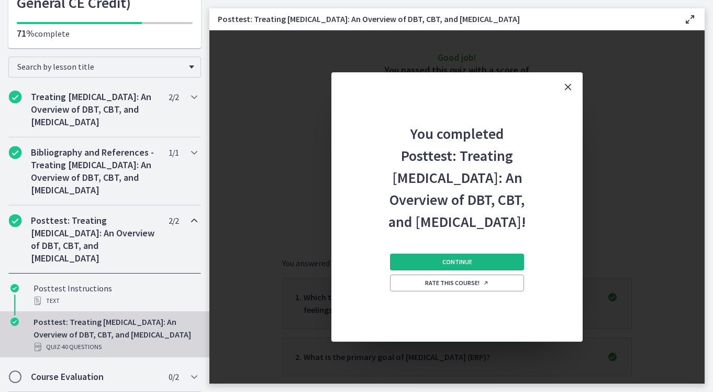
click at [458, 268] on button "Continue" at bounding box center [457, 262] width 134 height 17
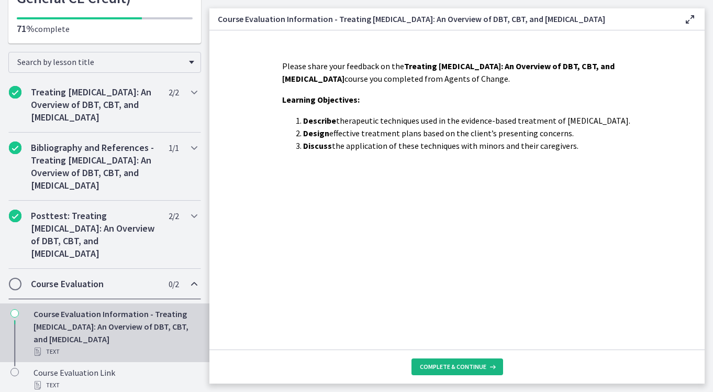
click at [442, 372] on button "Complete & continue" at bounding box center [458, 366] width 92 height 17
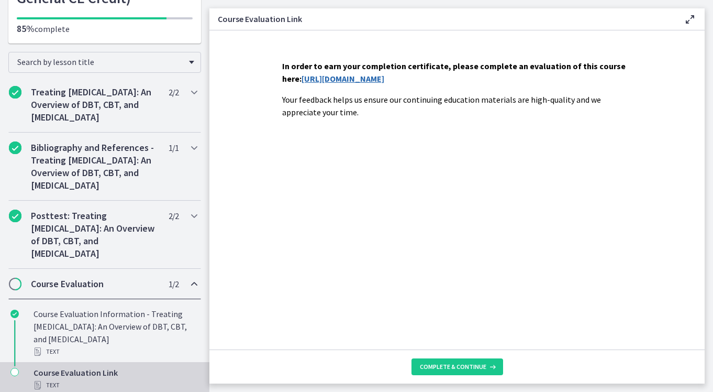
click at [343, 79] on link "https://forms.gle/c8aVDZqKkNNhXF858" at bounding box center [343, 78] width 83 height 10
click at [447, 370] on span "Complete & continue" at bounding box center [453, 366] width 67 height 8
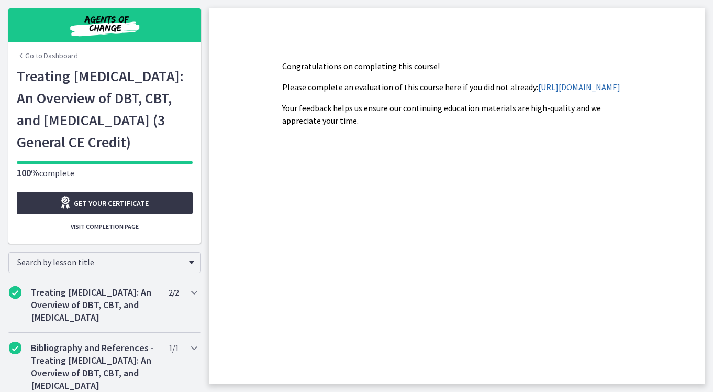
click at [123, 210] on span "Get your certificate" at bounding box center [111, 203] width 75 height 13
click at [122, 231] on span "Visit completion page" at bounding box center [105, 227] width 68 height 8
click at [90, 231] on span "Visit completion page" at bounding box center [105, 227] width 68 height 8
click at [292, 44] on section "Congratulations on completing this course! Please complete an evaluation of thi…" at bounding box center [457, 206] width 495 height 353
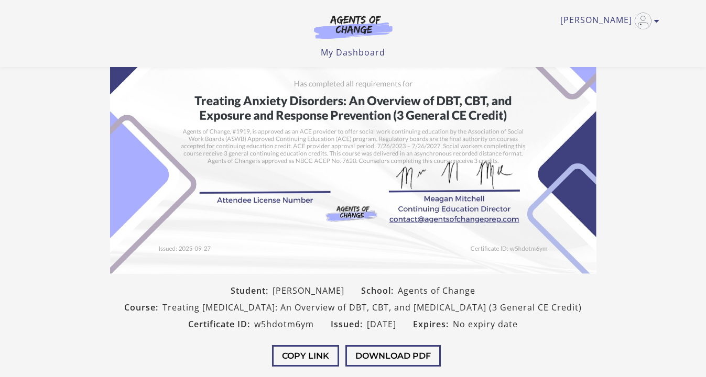
scroll to position [112, 0]
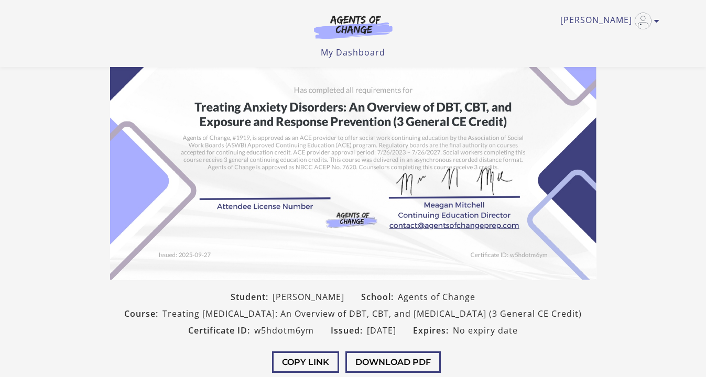
drag, startPoint x: 196, startPoint y: 107, endPoint x: 387, endPoint y: 127, distance: 191.7
click at [401, 368] on button "Download PDF" at bounding box center [392, 361] width 95 height 21
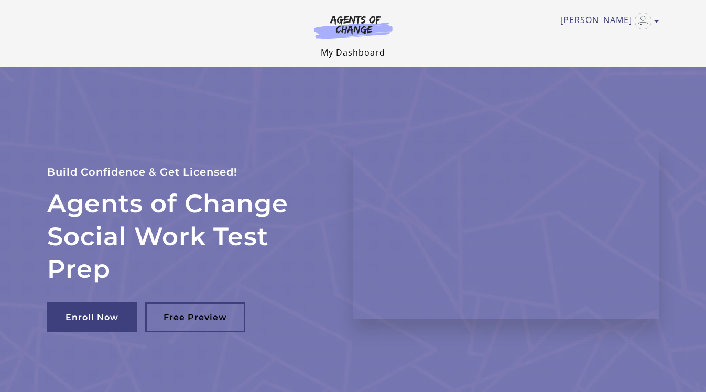
click at [337, 50] on link "My Dashboard" at bounding box center [353, 53] width 64 height 12
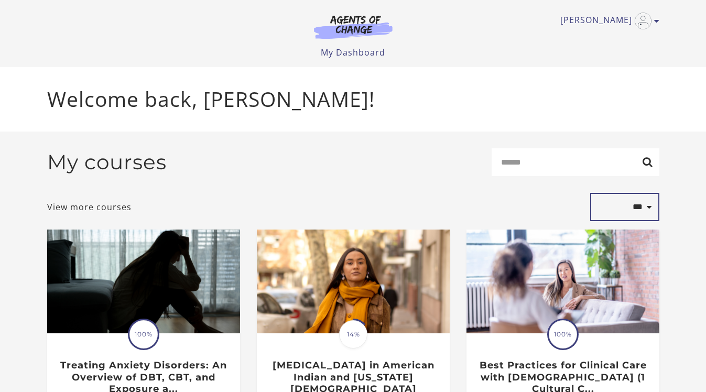
select select "*********"
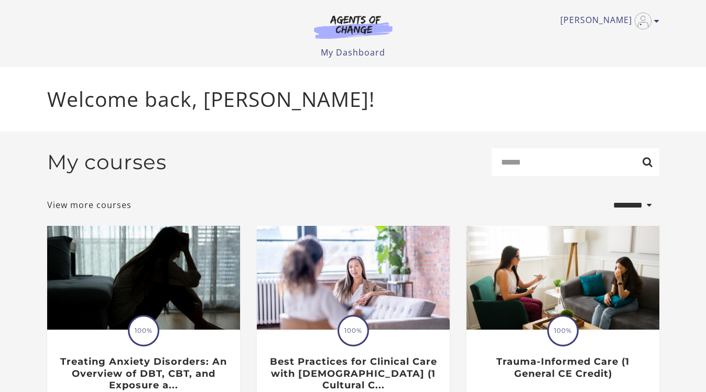
select select "*********"
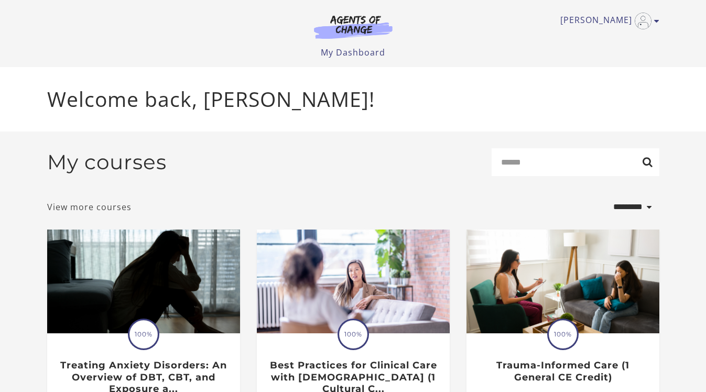
click at [108, 208] on link "View more courses" at bounding box center [89, 207] width 84 height 13
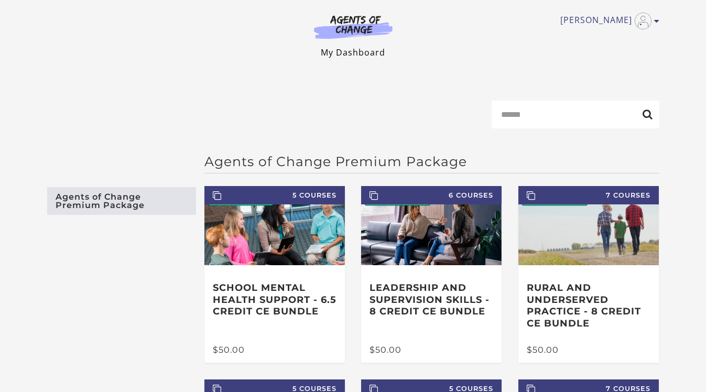
click at [342, 51] on link "My Dashboard" at bounding box center [353, 53] width 64 height 12
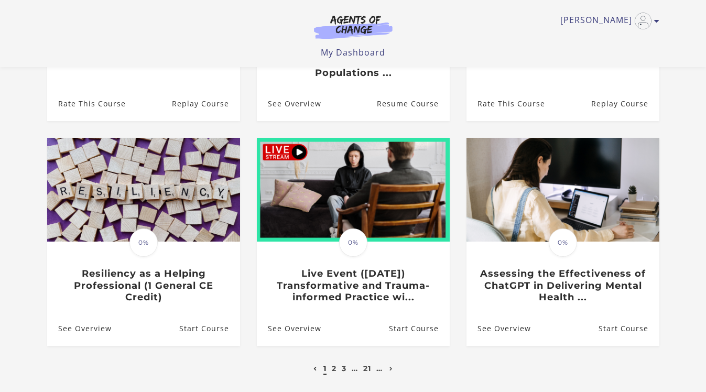
scroll to position [342, 0]
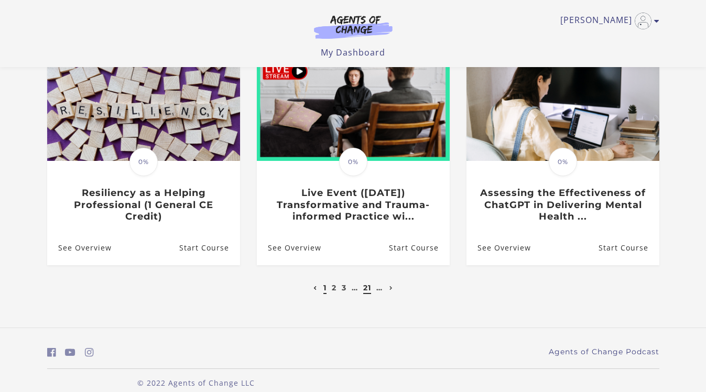
click at [364, 283] on link "21" at bounding box center [367, 287] width 8 height 9
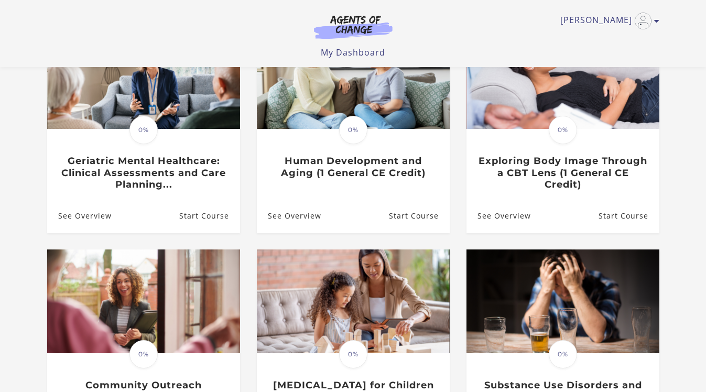
scroll to position [138, 0]
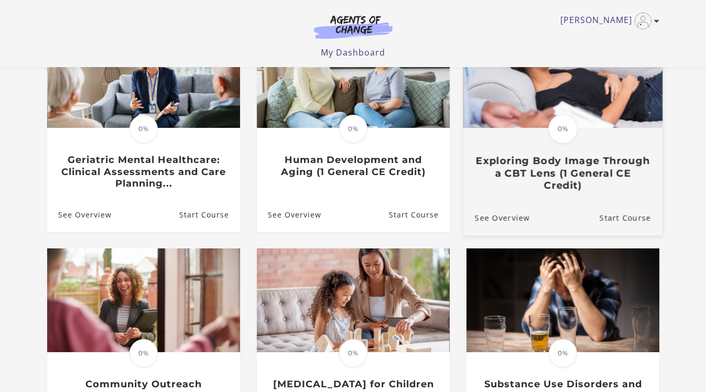
click at [585, 98] on img at bounding box center [561, 73] width 199 height 107
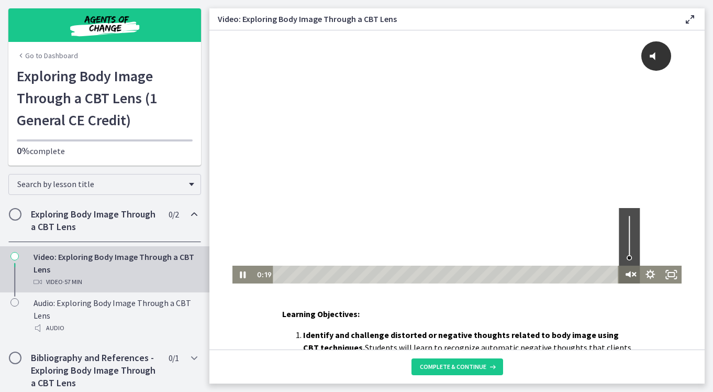
click at [626, 276] on icon "Unmute" at bounding box center [628, 274] width 5 height 6
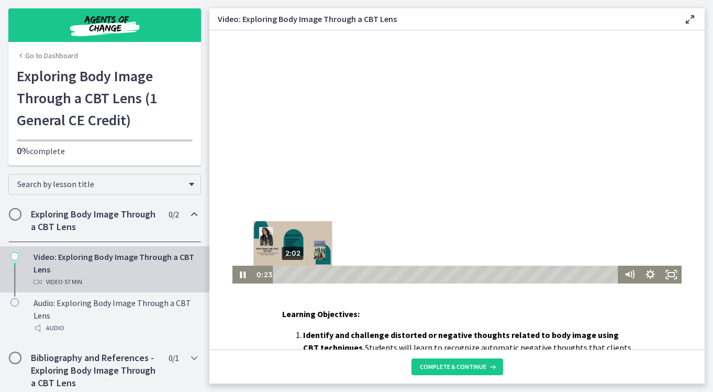
click at [289, 277] on div "2:02" at bounding box center [447, 275] width 333 height 18
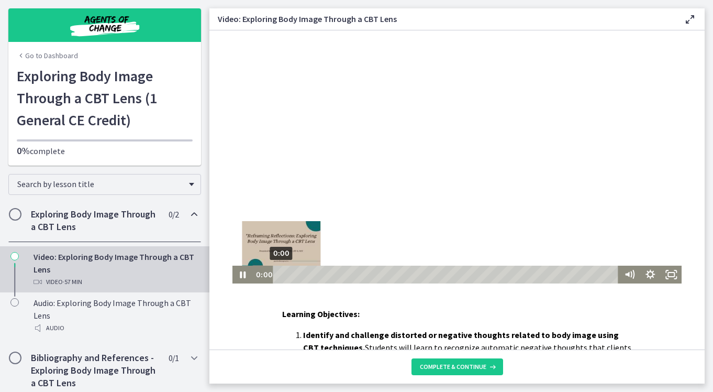
click at [281, 273] on div "0:00" at bounding box center [447, 275] width 333 height 18
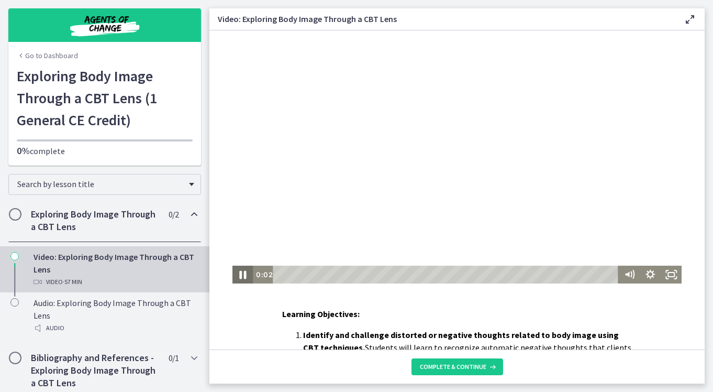
click at [235, 274] on icon "Pause" at bounding box center [242, 274] width 25 height 21
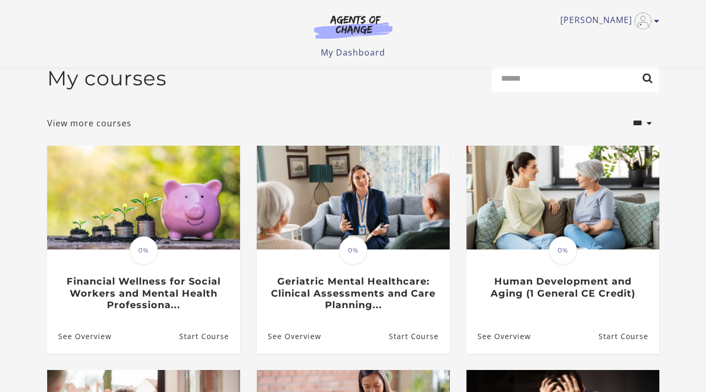
scroll to position [16, 0]
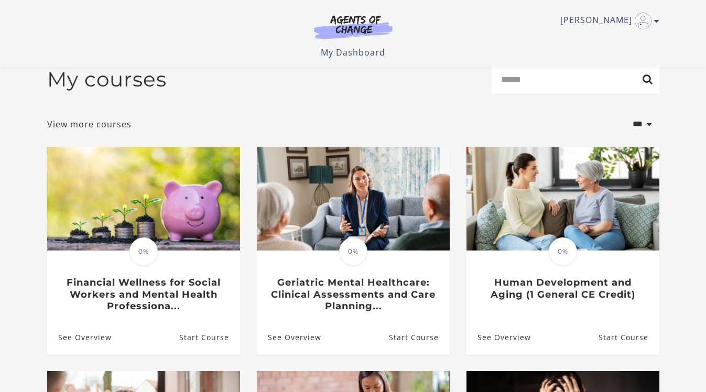
click at [546, 101] on div "My courses Search" at bounding box center [353, 83] width 612 height 36
click at [535, 87] on input "Search" at bounding box center [575, 79] width 168 height 28
type input "**********"
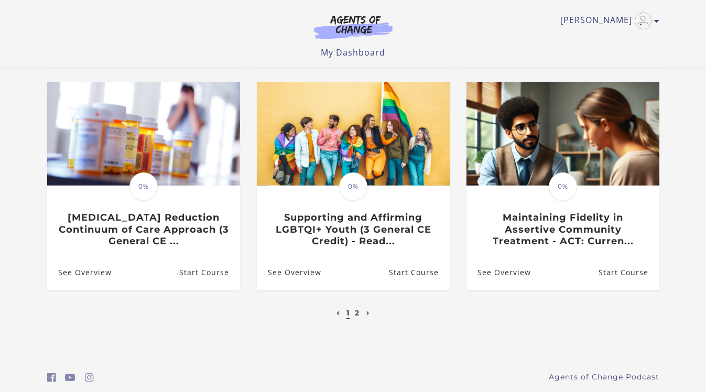
scroll to position [327, 0]
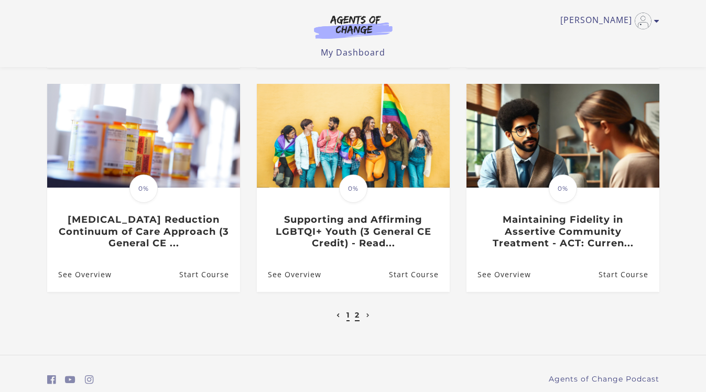
click at [357, 319] on link "2" at bounding box center [357, 314] width 5 height 9
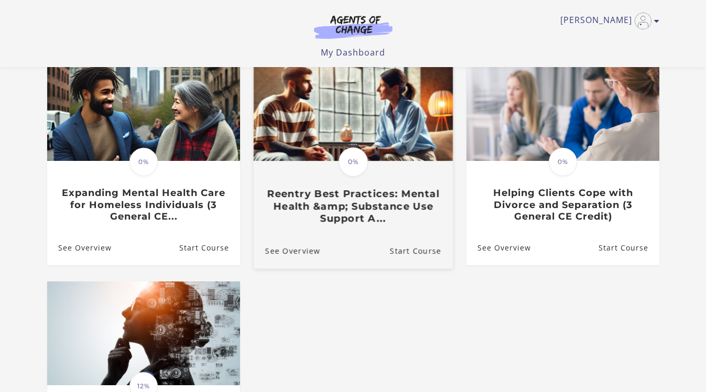
scroll to position [152, 0]
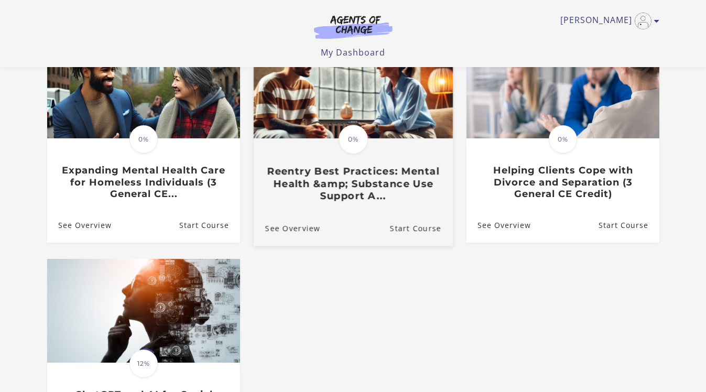
click at [334, 193] on h3 "Reentry Best Practices: Mental Health &amp; Substance Use Support A..." at bounding box center [353, 183] width 176 height 37
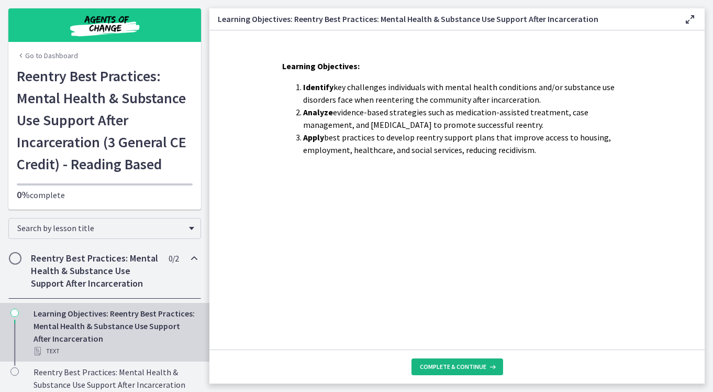
click at [457, 370] on span "Complete & continue" at bounding box center [453, 366] width 67 height 8
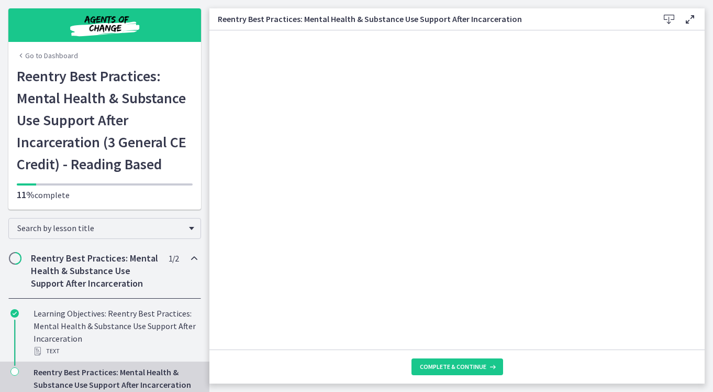
click at [457, 370] on span "Complete & continue" at bounding box center [453, 366] width 67 height 8
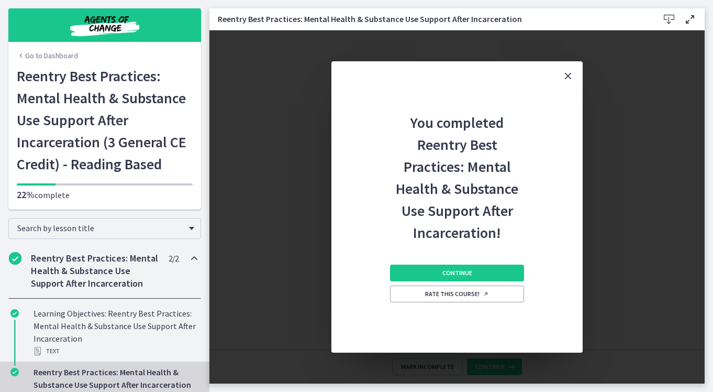
click at [569, 76] on icon "Close" at bounding box center [568, 76] width 13 height 13
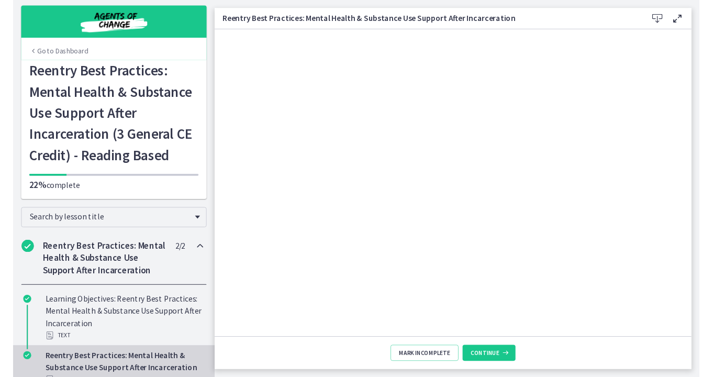
scroll to position [3, 0]
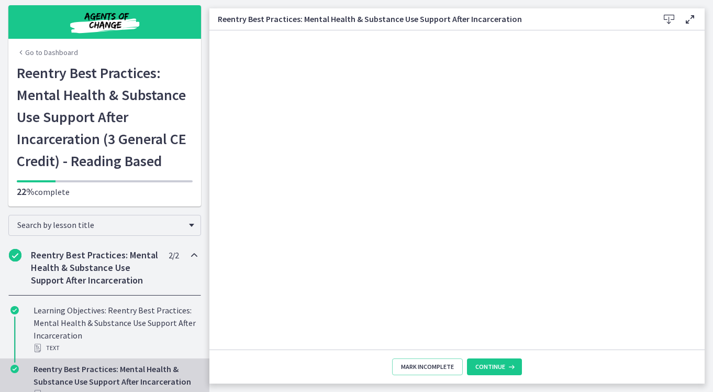
click at [674, 19] on icon at bounding box center [669, 19] width 13 height 13
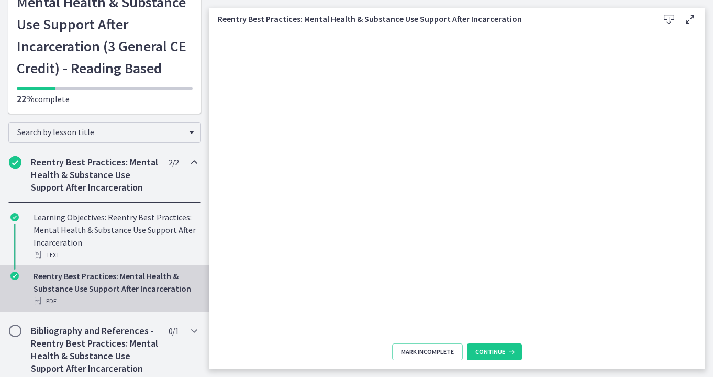
scroll to position [0, 0]
